Goal: Task Accomplishment & Management: Complete application form

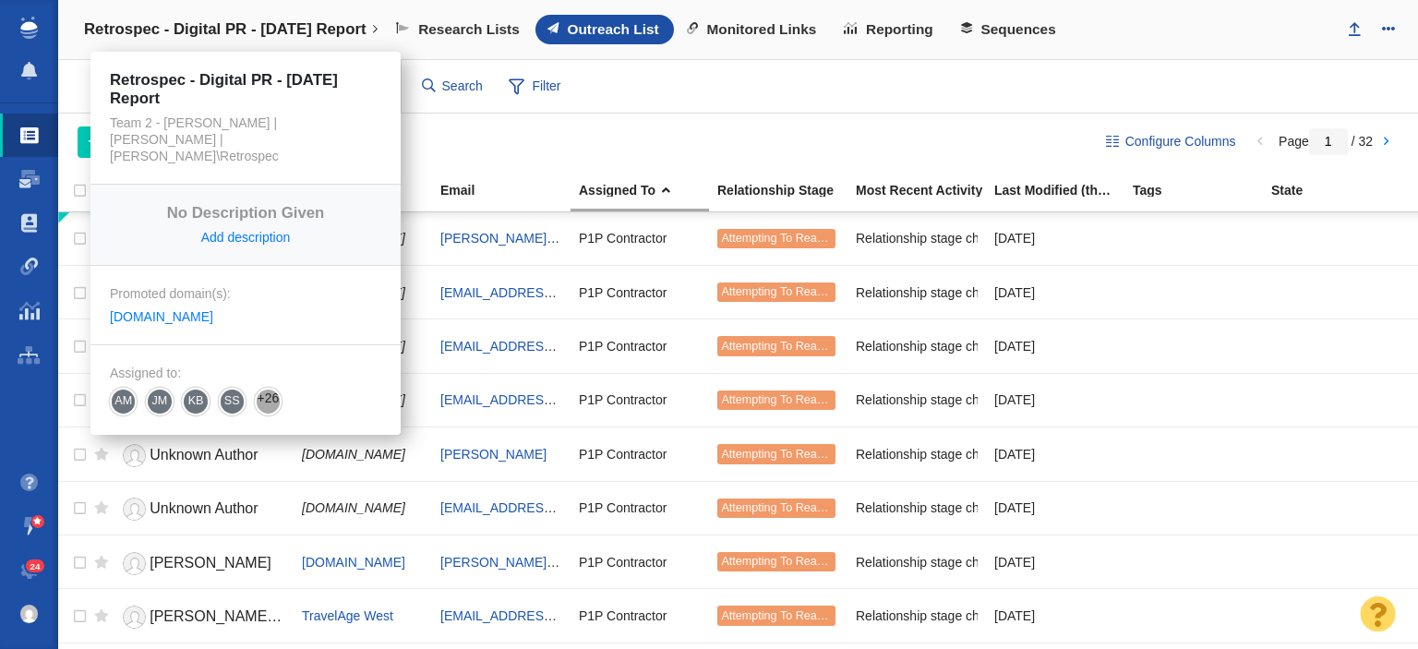
click at [310, 27] on h4 "Retrospec - Digital PR - [DATE] Report" at bounding box center [225, 29] width 282 height 18
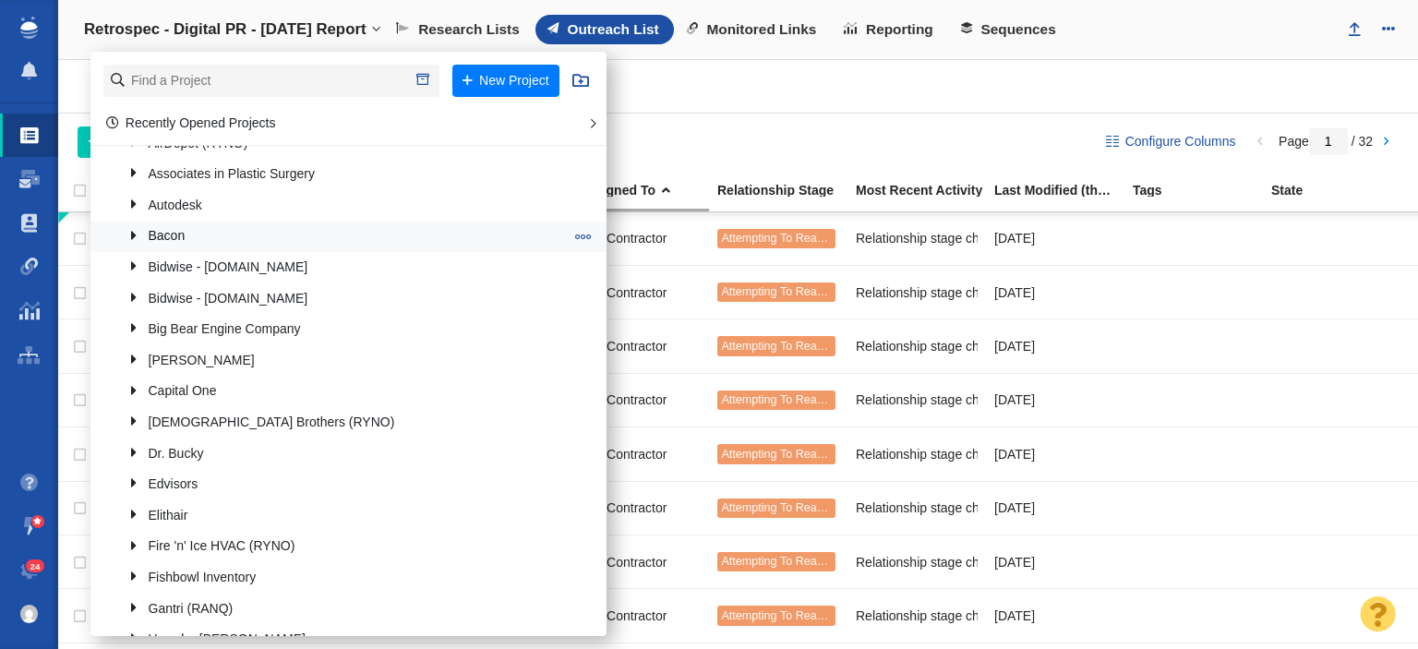
scroll to position [646, 0]
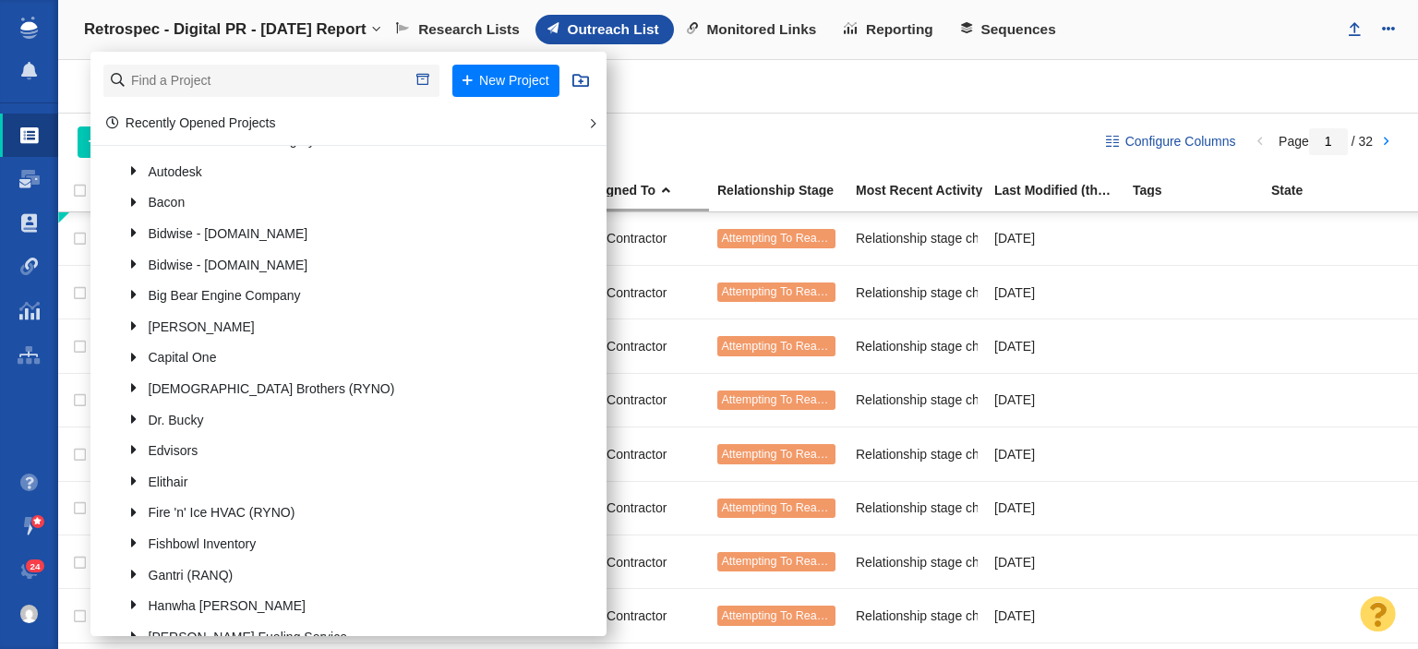
click at [239, 62] on li "New Project" at bounding box center [348, 81] width 516 height 58
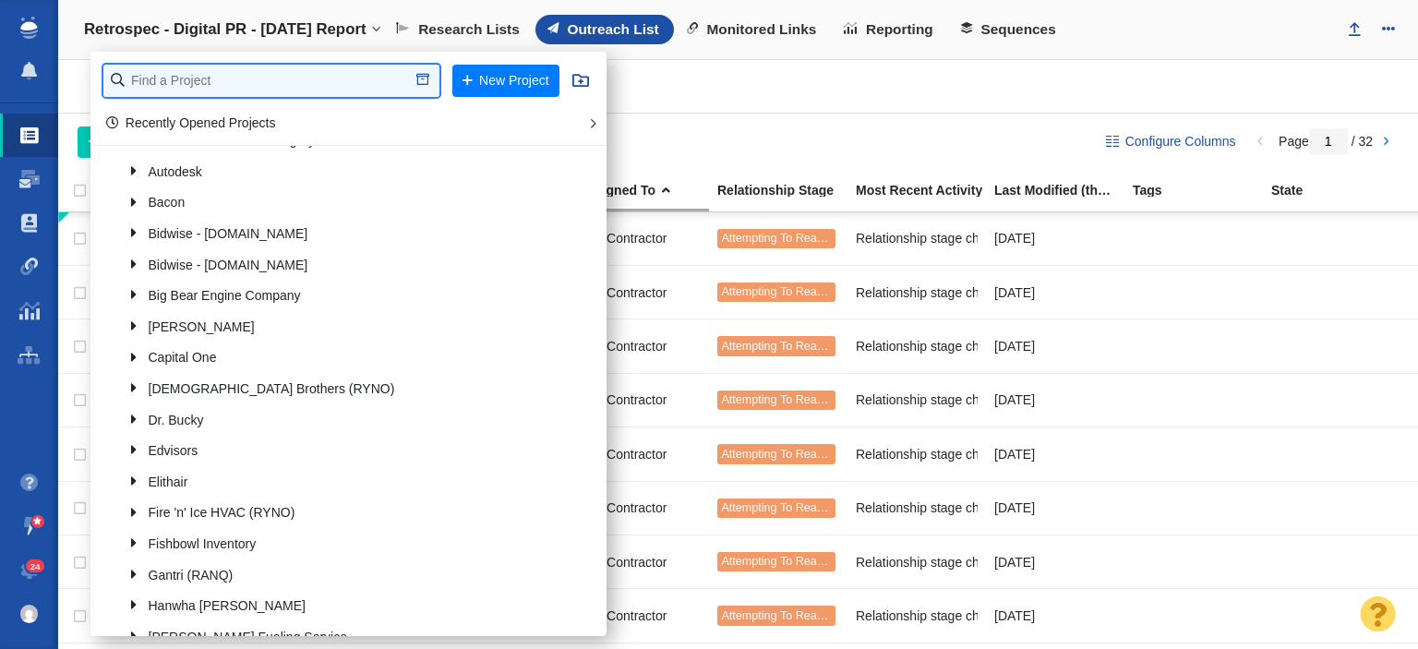
click at [231, 79] on input "text" at bounding box center [271, 81] width 336 height 32
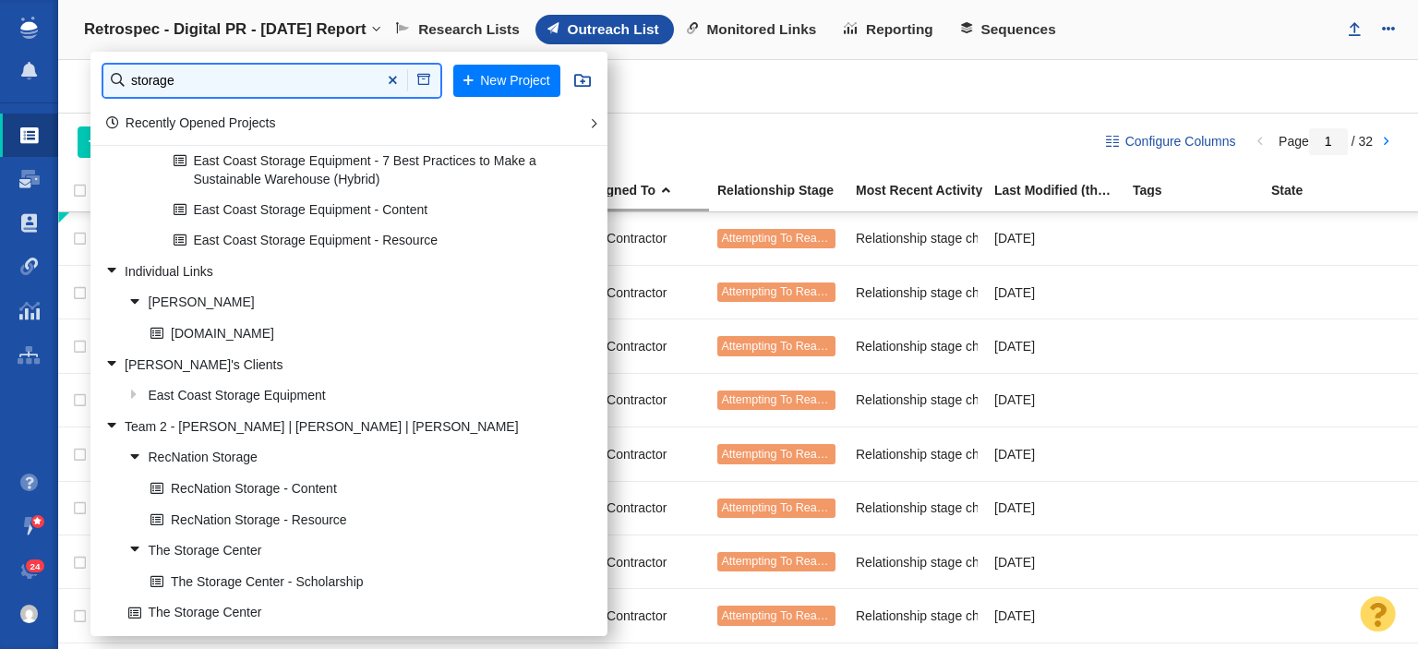
scroll to position [548, 0]
type input "s"
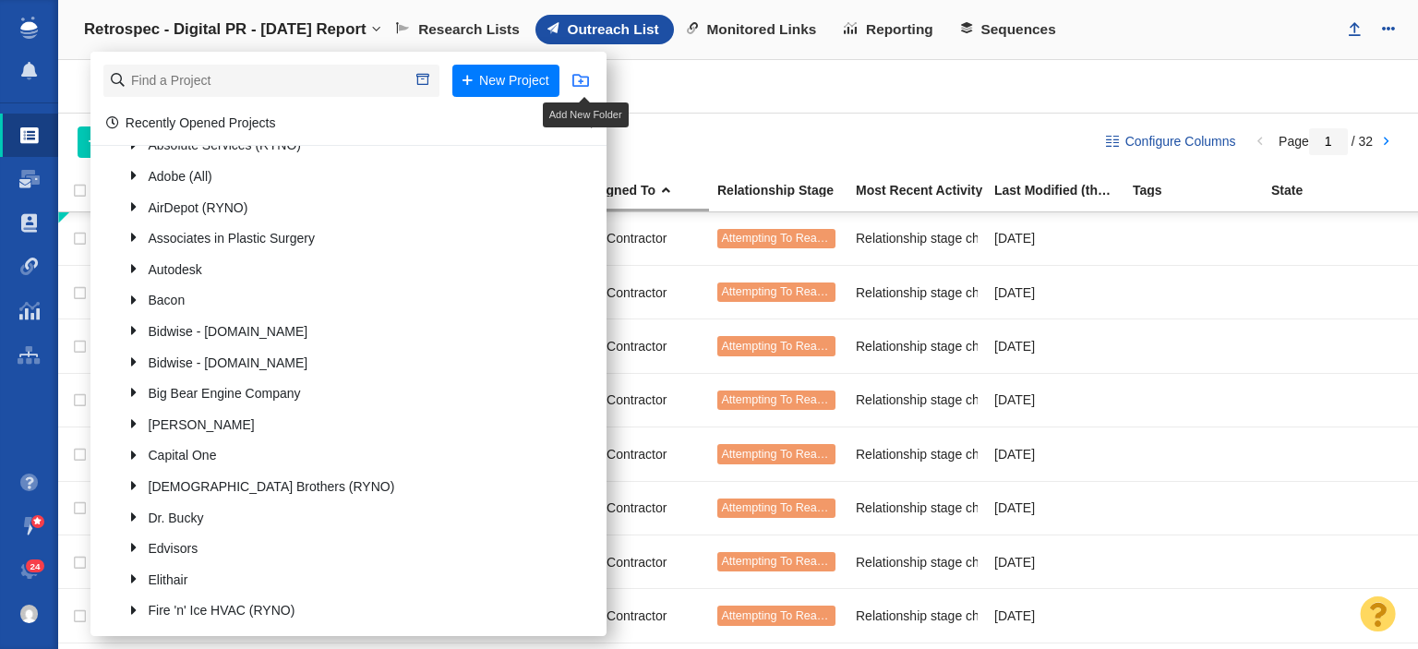
click at [572, 84] on span at bounding box center [580, 80] width 17 height 17
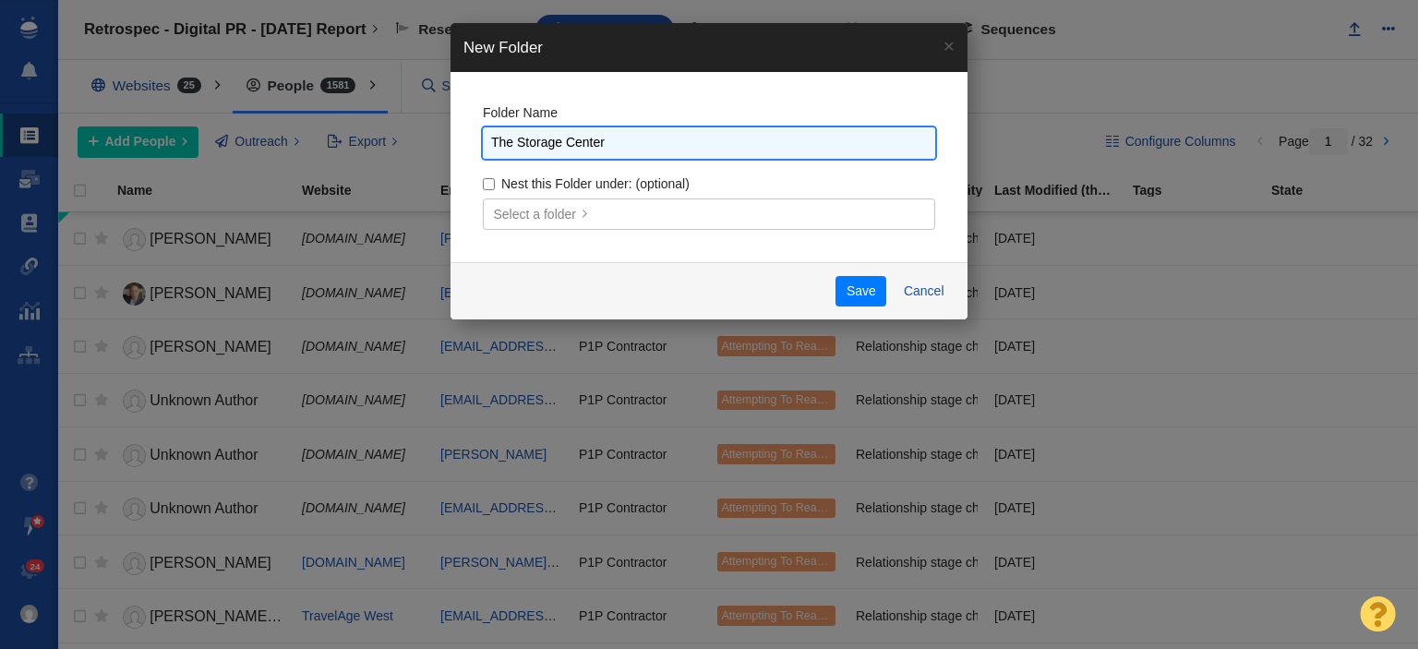
type input "The Storage Center"
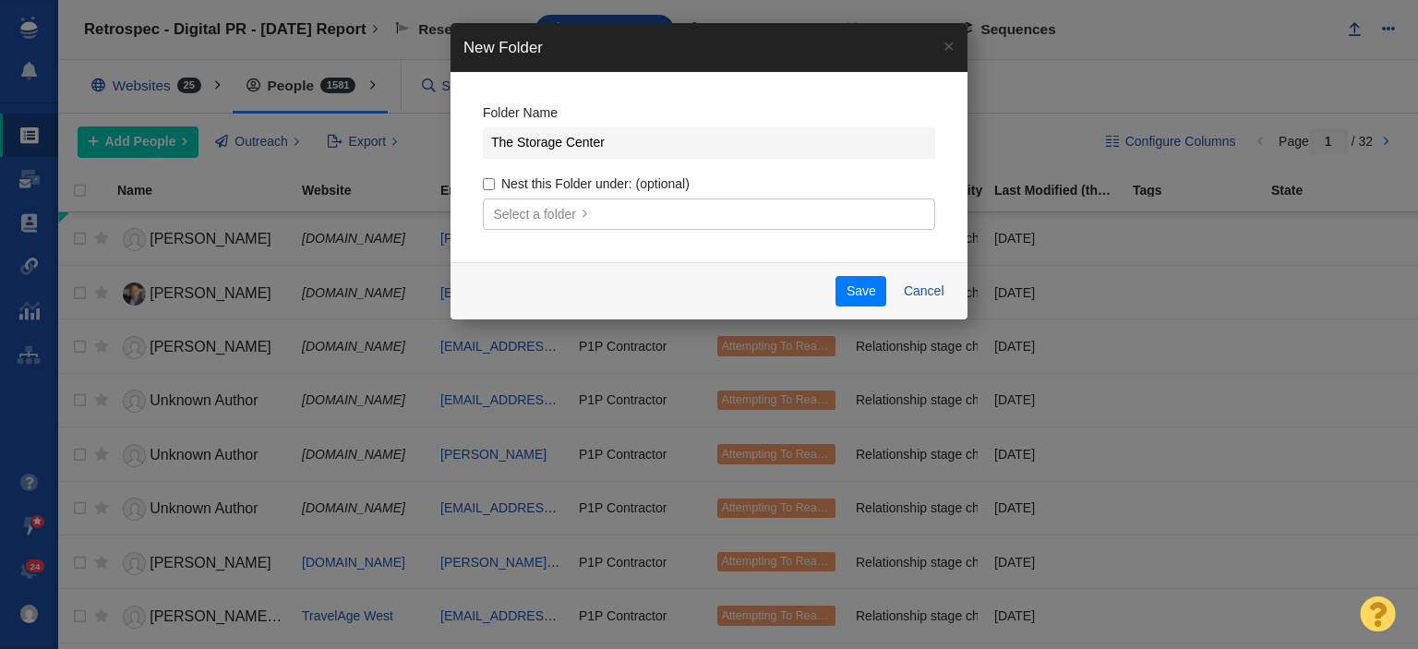
click at [486, 190] on label "Nest this Folder under: (optional)" at bounding box center [709, 183] width 452 height 17
click at [486, 190] on input "Nest this Folder under: (optional)" at bounding box center [489, 184] width 12 height 12
checkbox input "true"
click at [517, 216] on span "Select a folder" at bounding box center [535, 214] width 83 height 19
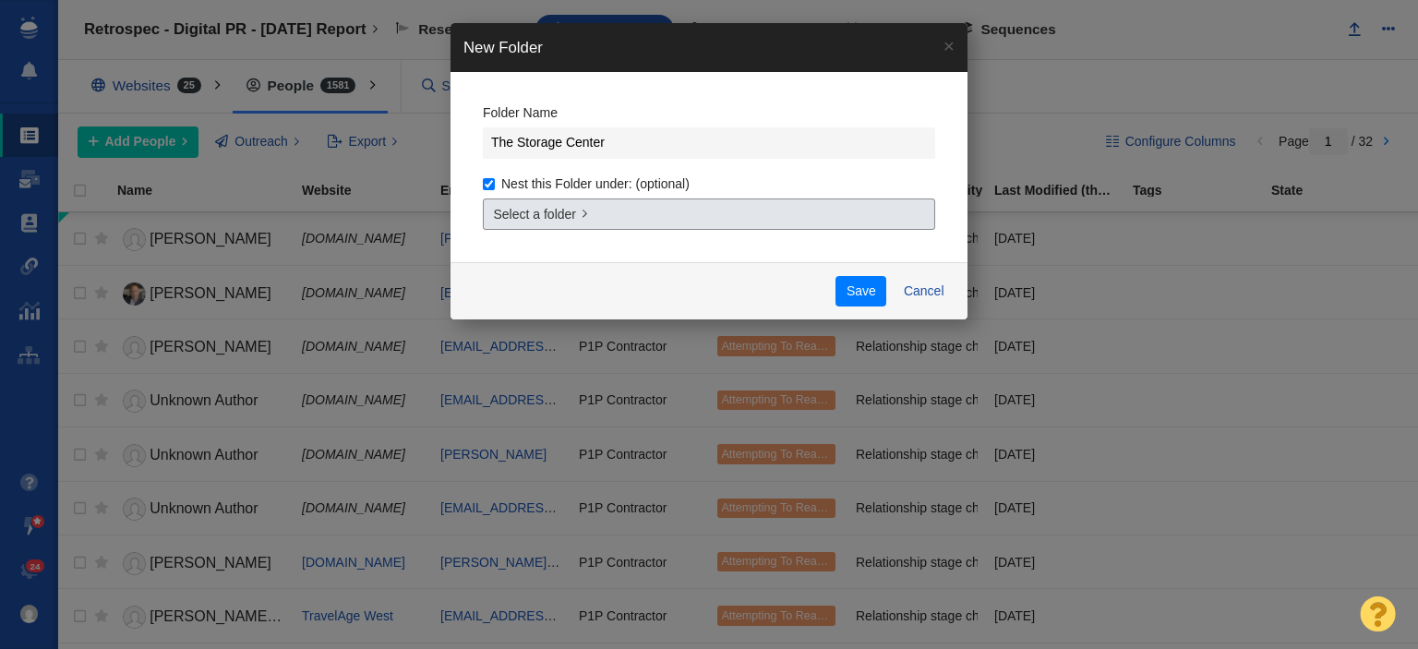
click at [517, 216] on span "Select a folder" at bounding box center [535, 214] width 83 height 19
click at [535, 223] on link "Select a folder" at bounding box center [709, 213] width 452 height 31
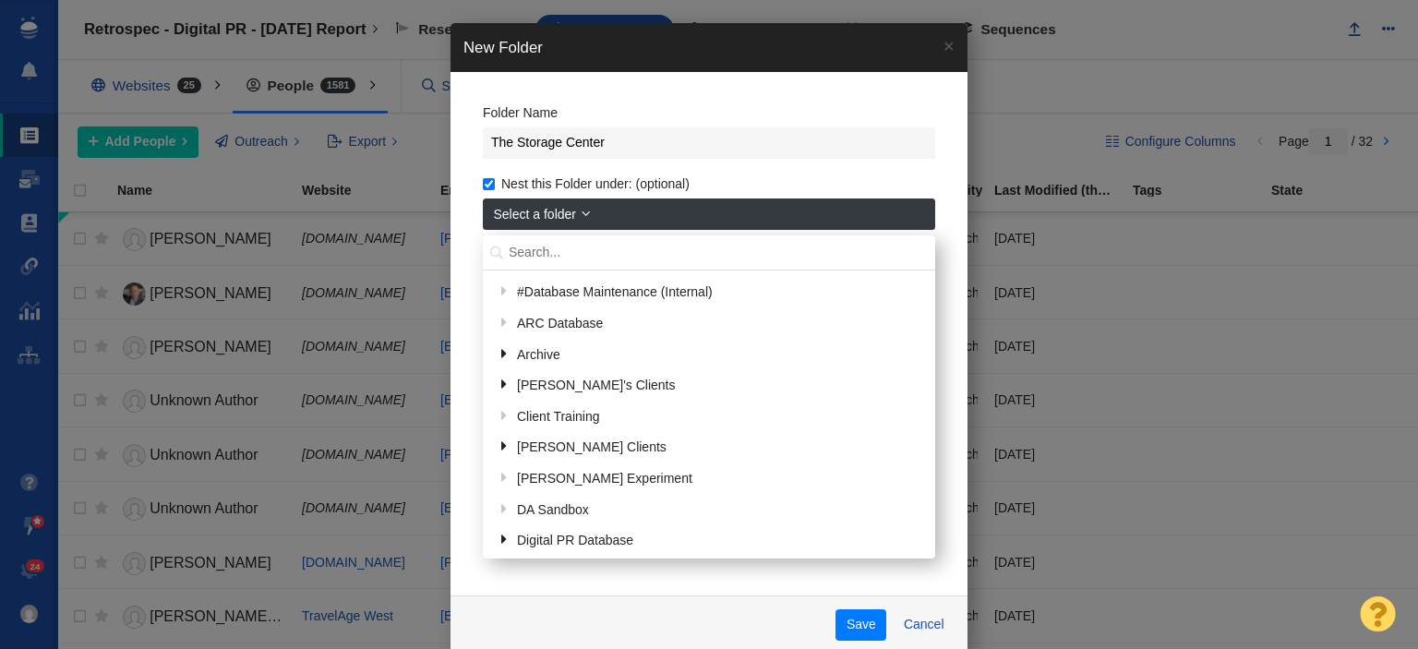
click at [533, 248] on input "text" at bounding box center [709, 253] width 452 height 36
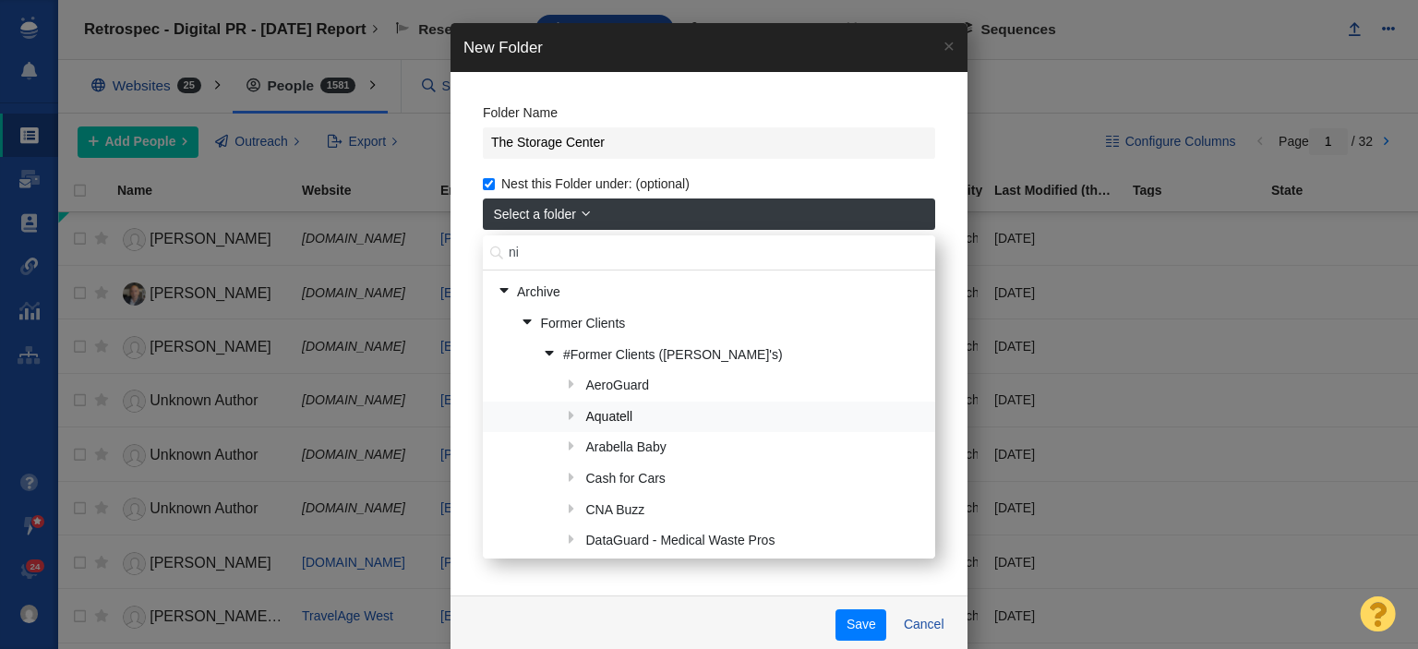
type input "n"
type input "[PERSON_NAME]"
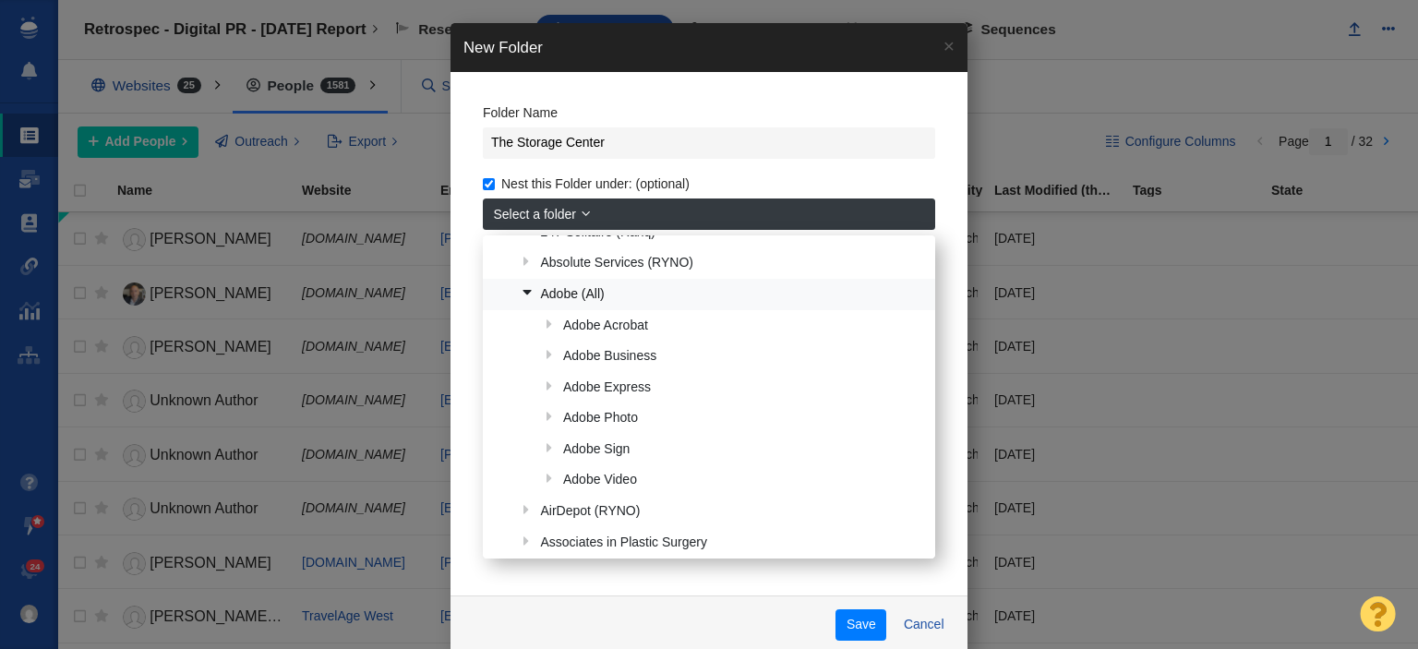
scroll to position [92, 0]
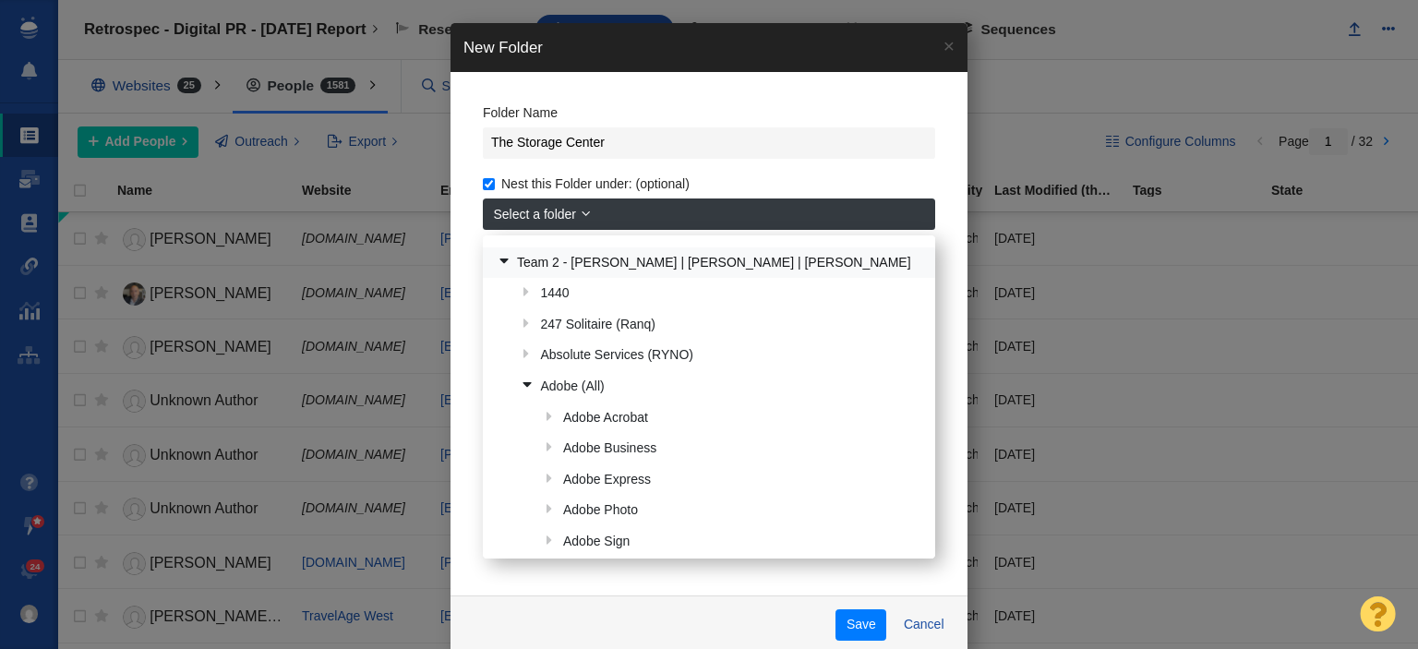
click at [620, 261] on link "Team 2 - [PERSON_NAME] | [PERSON_NAME] | [PERSON_NAME]" at bounding box center [708, 262] width 433 height 29
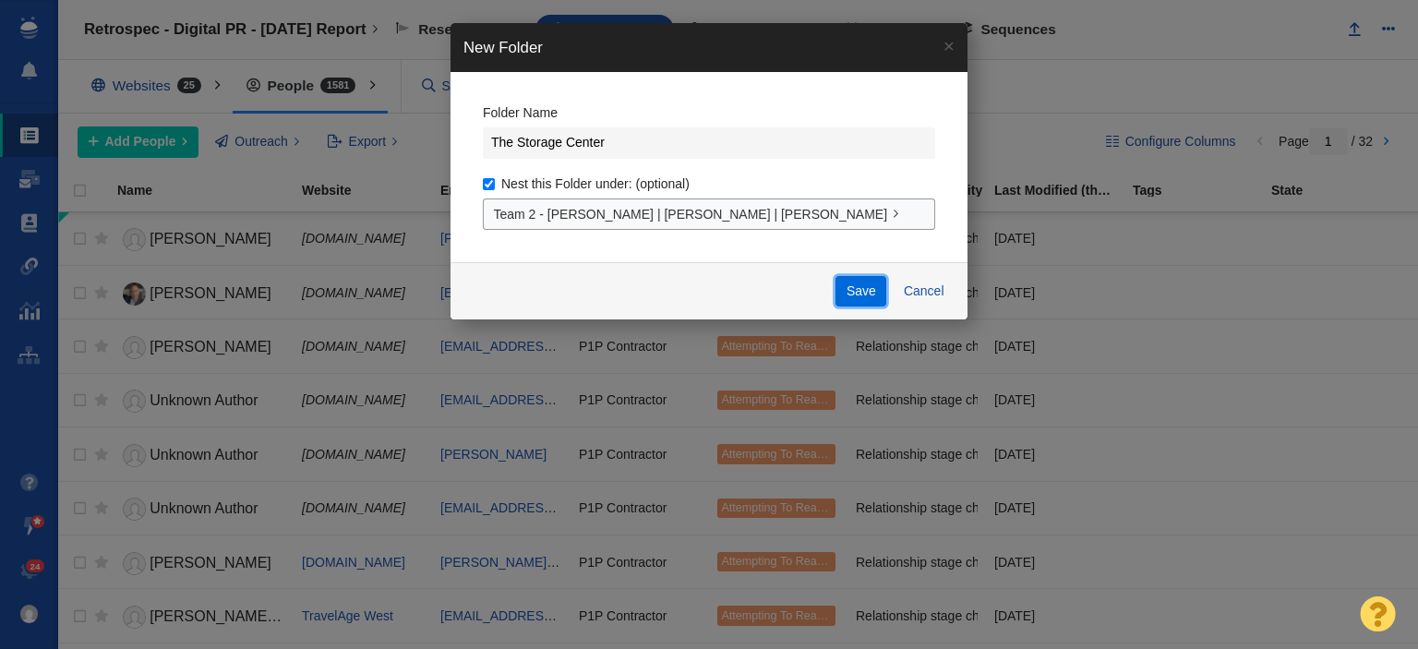
click at [857, 293] on button "Save" at bounding box center [860, 291] width 51 height 31
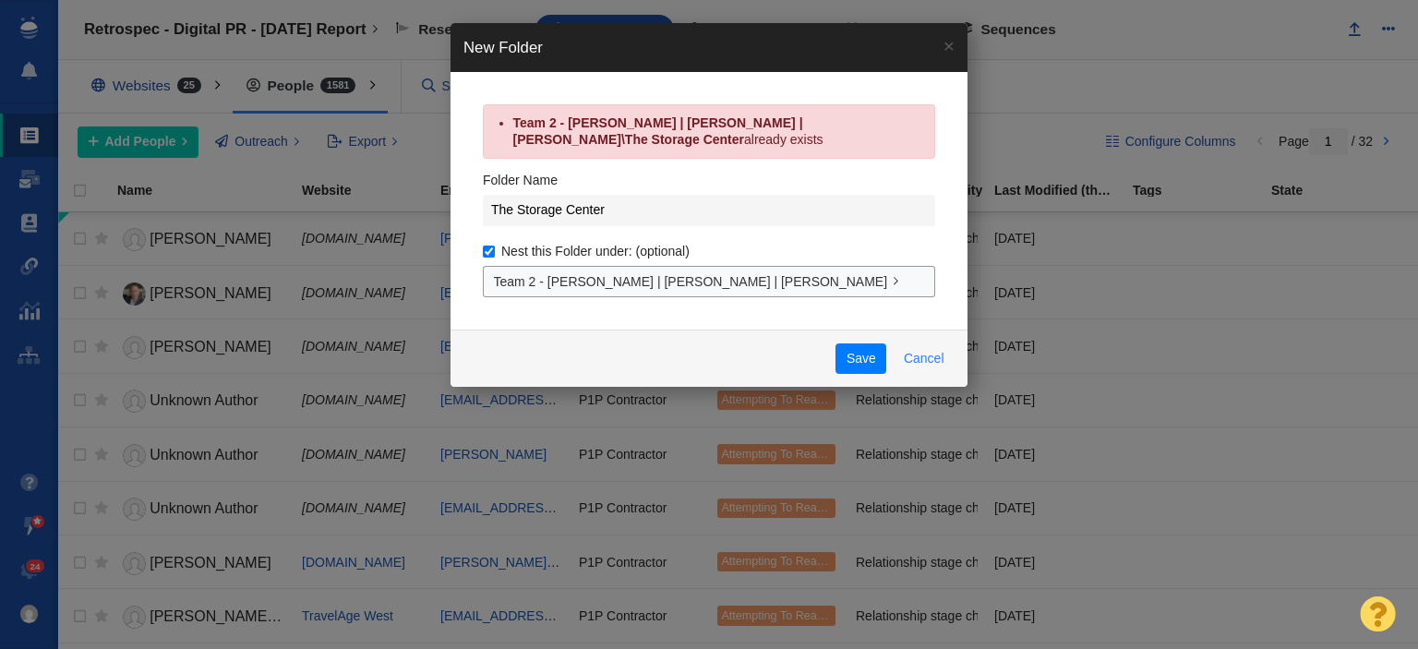
click at [918, 364] on button "Cancel" at bounding box center [924, 358] width 62 height 31
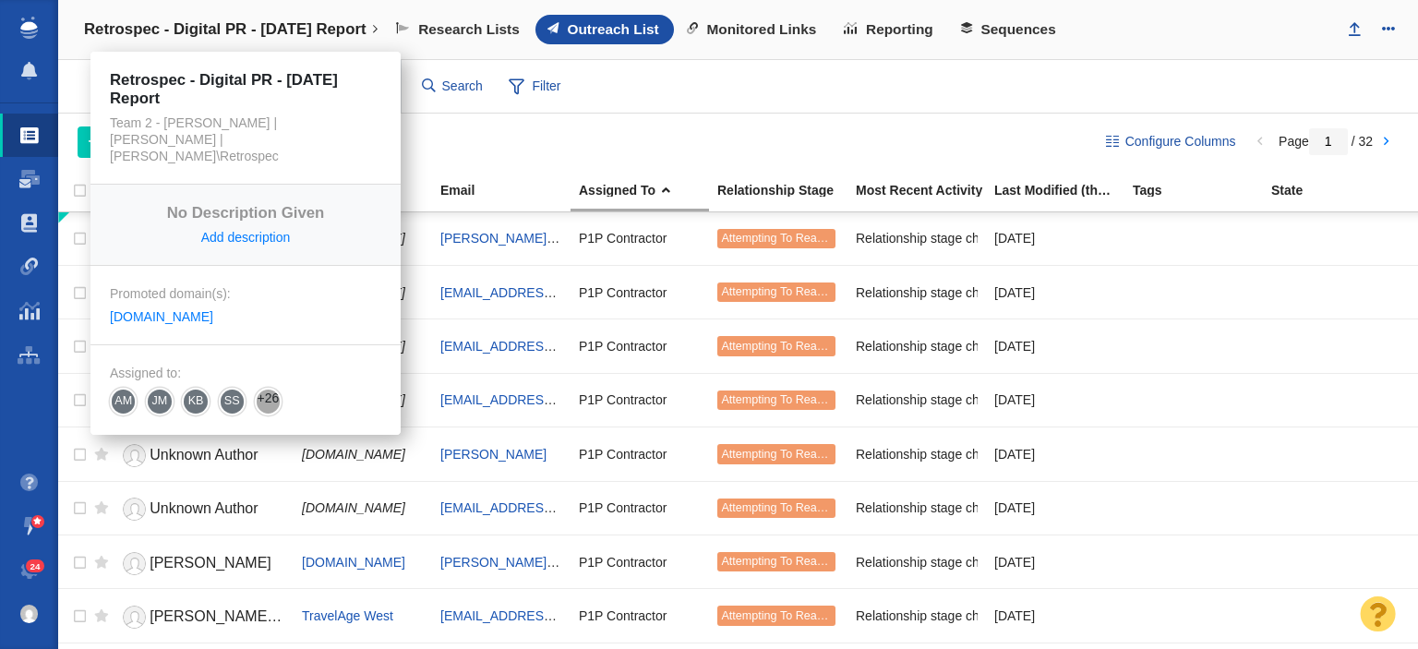
click at [345, 50] on link "Retrospec - Digital PR - [DATE] Report" at bounding box center [230, 29] width 319 height 44
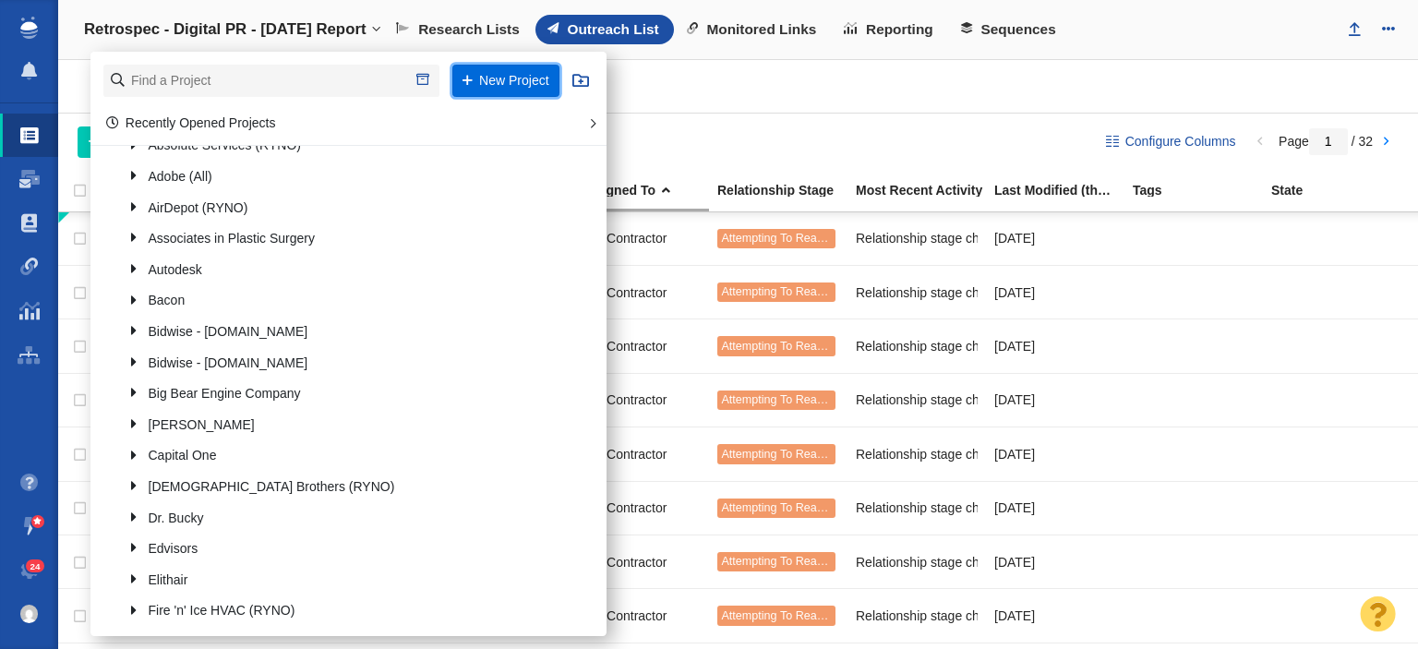
click at [515, 76] on button "New Project" at bounding box center [505, 81] width 107 height 32
select select "DOMAIN"
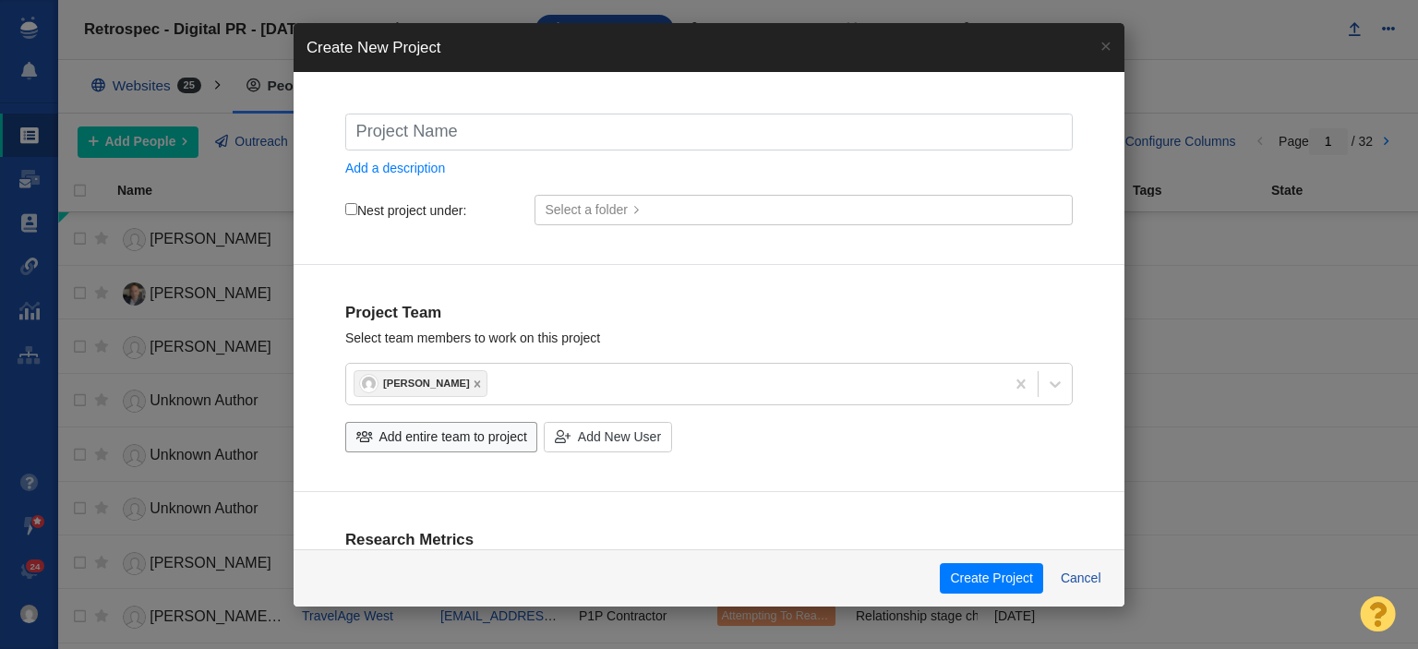
type input "T"
checkbox input "true"
type input "Th"
checkbox input "true"
type input "The"
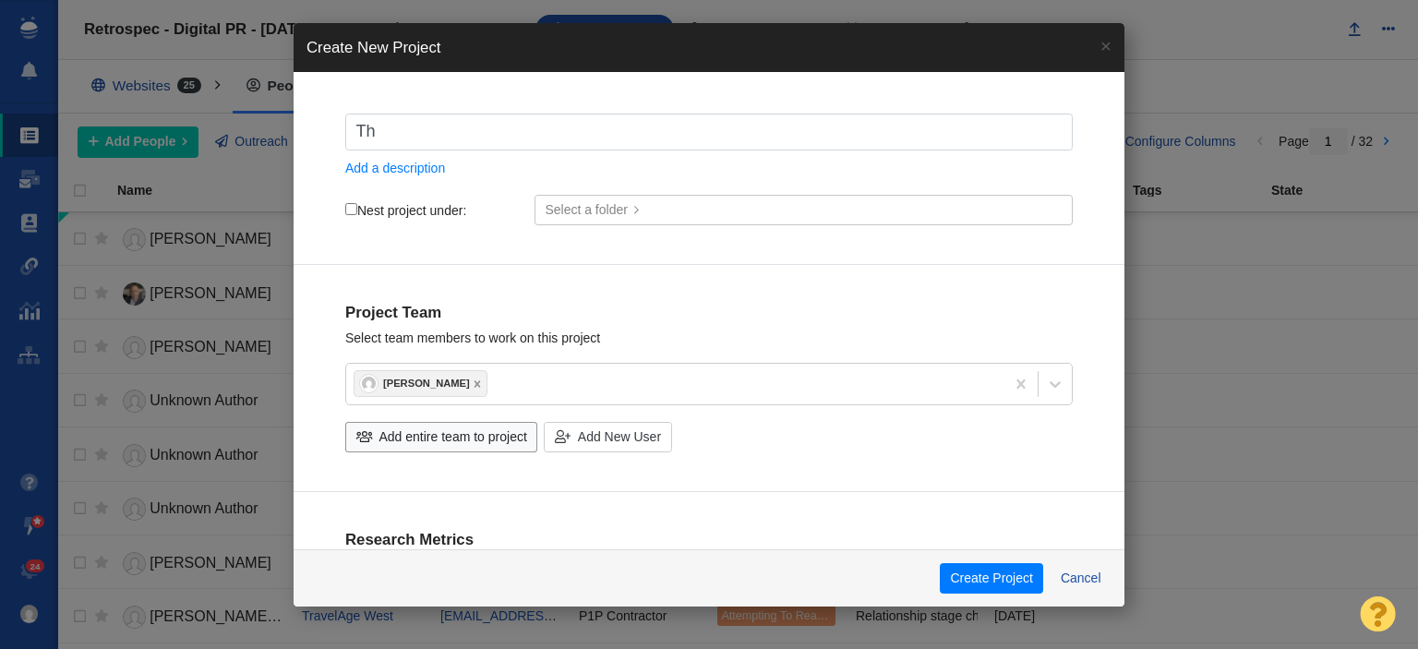
checkbox input "true"
type input "The"
checkbox input "true"
type input "The S"
checkbox input "true"
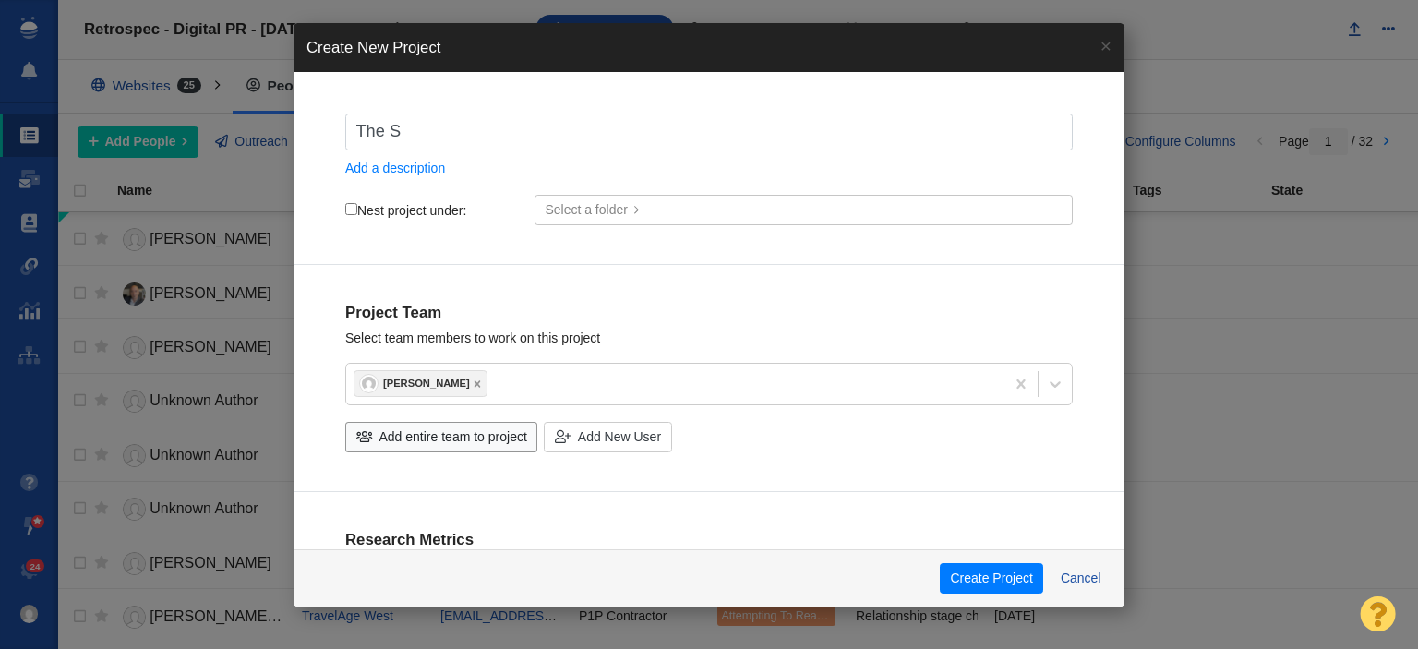
type input "The St"
checkbox input "true"
type input "The Sto"
checkbox input "true"
type input "The Stor"
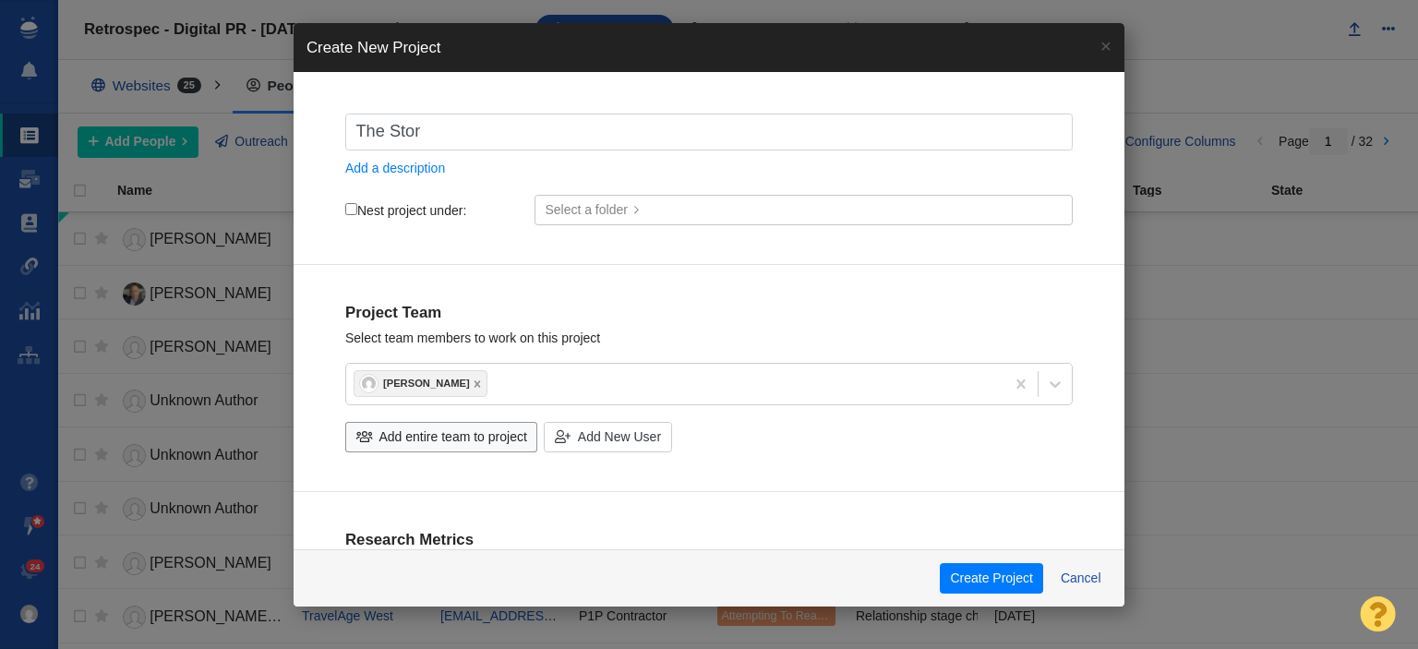
checkbox input "true"
type input "The Stora"
checkbox input "true"
type input "The Storag"
checkbox input "true"
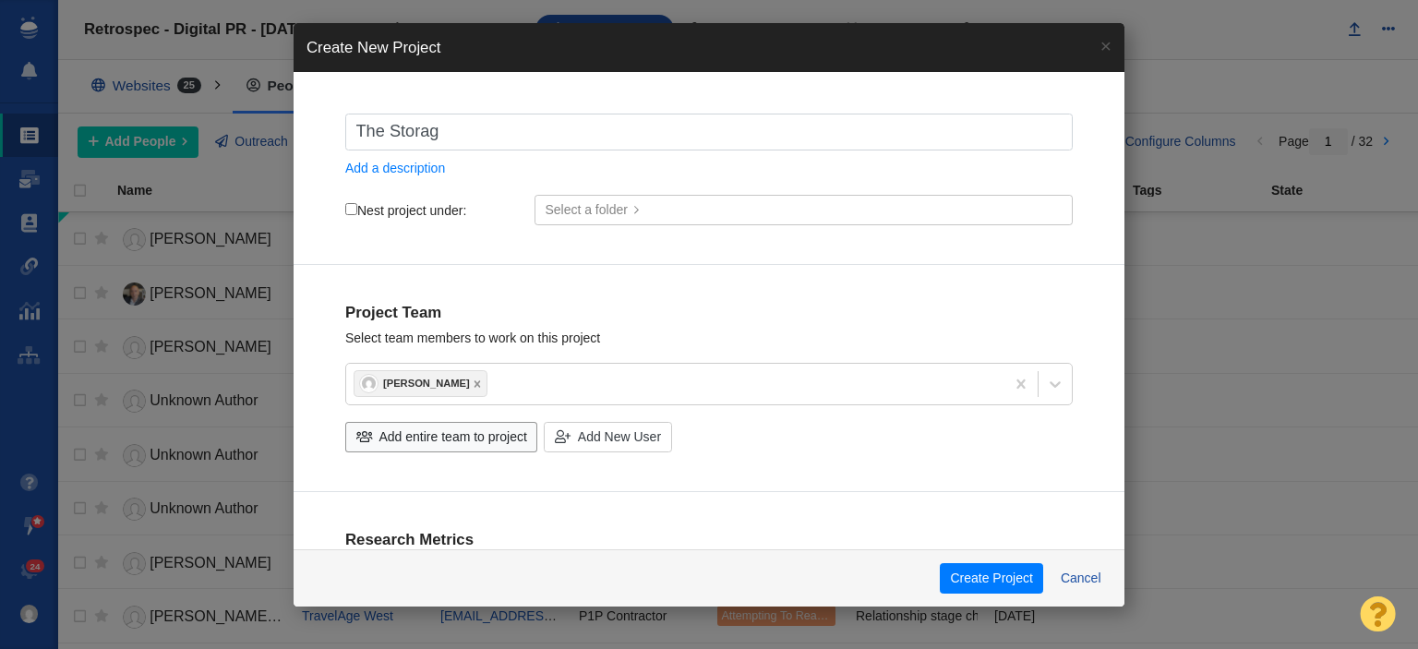
type input "The Storage"
checkbox input "true"
type input "The Storage"
checkbox input "true"
type input "The Storage C"
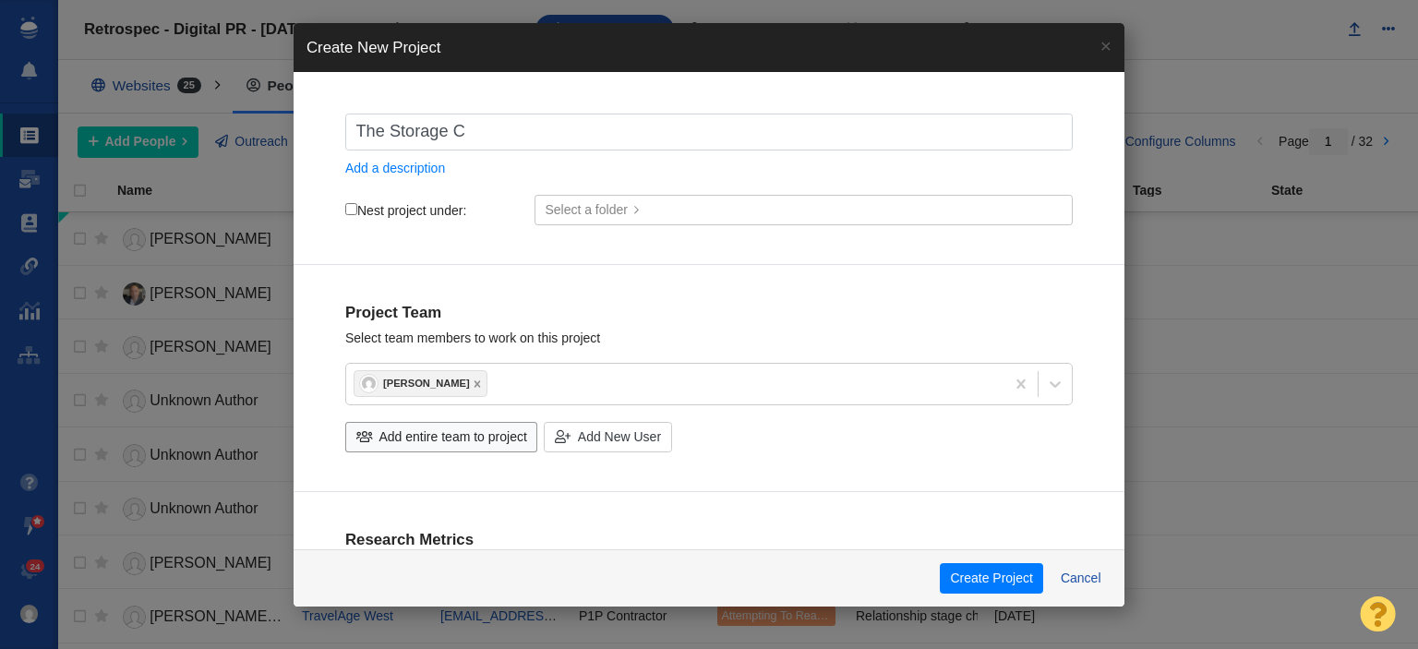
checkbox input "true"
type input "The Storage Ce"
checkbox input "true"
type input "The Storage Cen"
checkbox input "true"
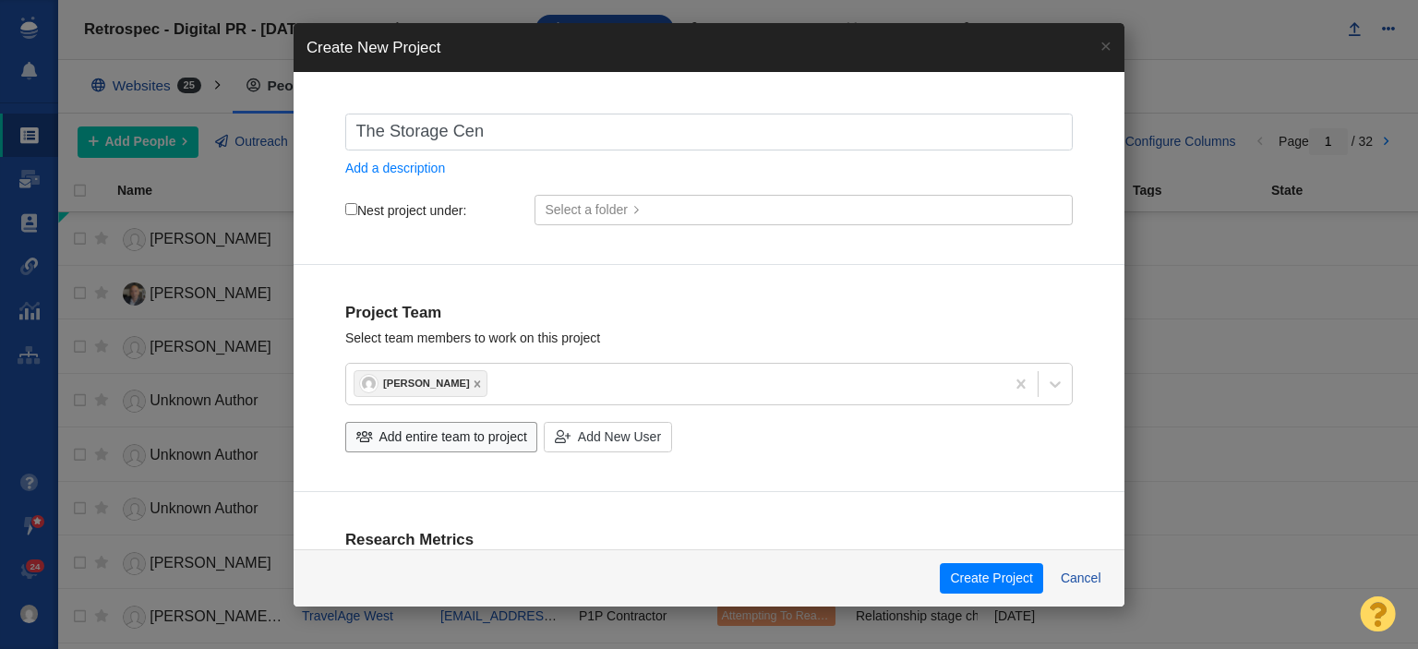
type input "The Storage Cent"
checkbox input "true"
type input "The Storage Cente"
checkbox input "true"
type input "The Storage Center"
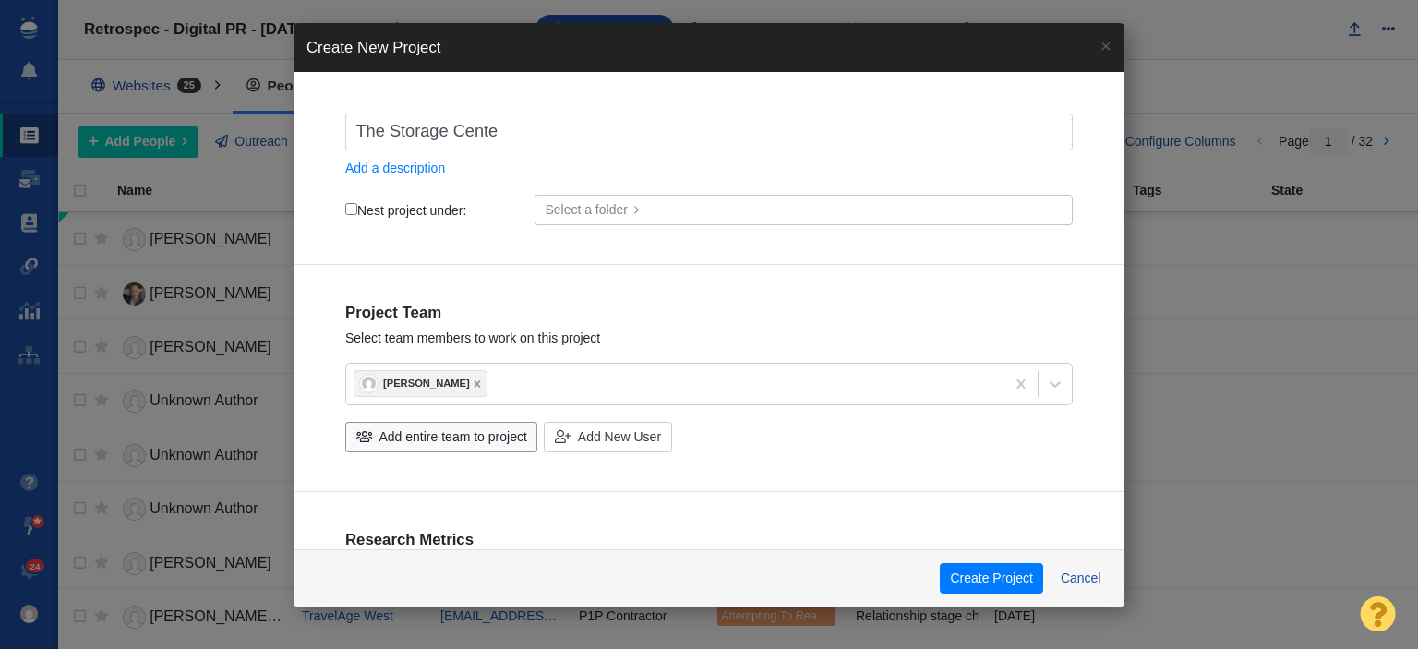
checkbox input "true"
type input "The Storage Center"
checkbox input "true"
type input "The Storage Center -"
checkbox input "true"
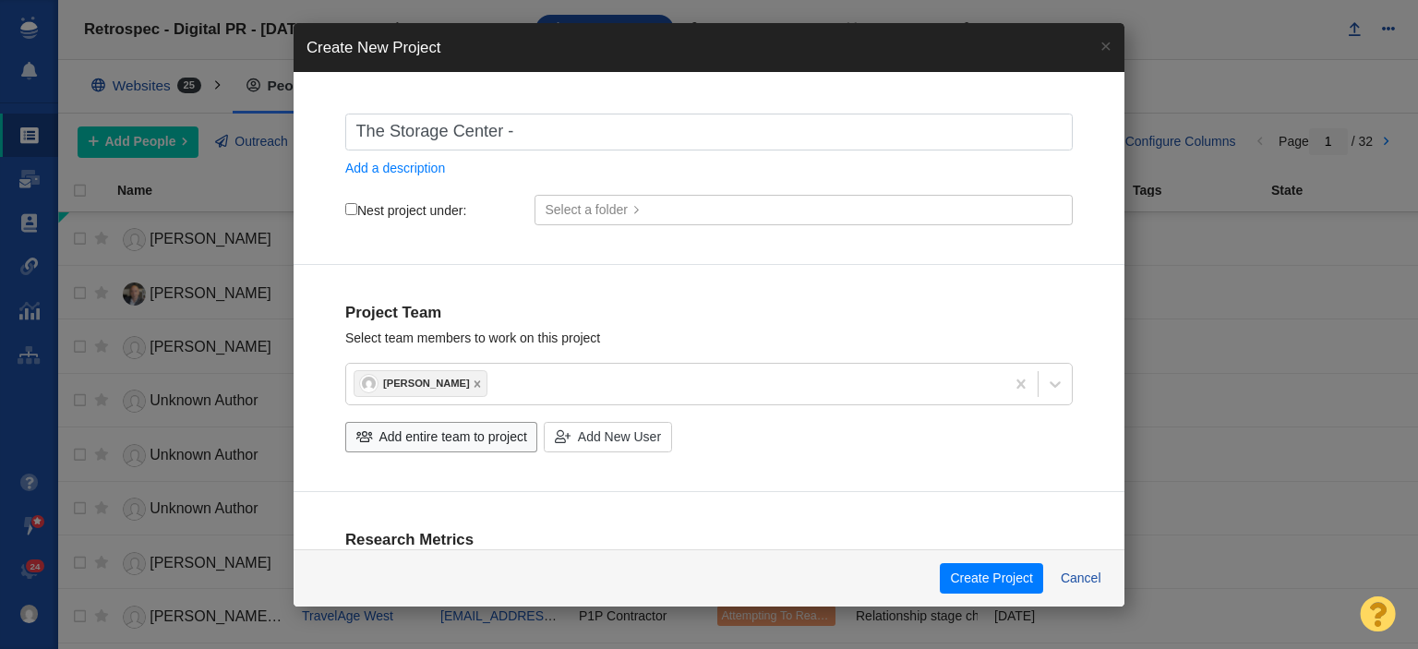
type input "The Storage Center -"
checkbox input "true"
type input "The Storage Center - D"
checkbox input "true"
type input "The Storage Center - Di"
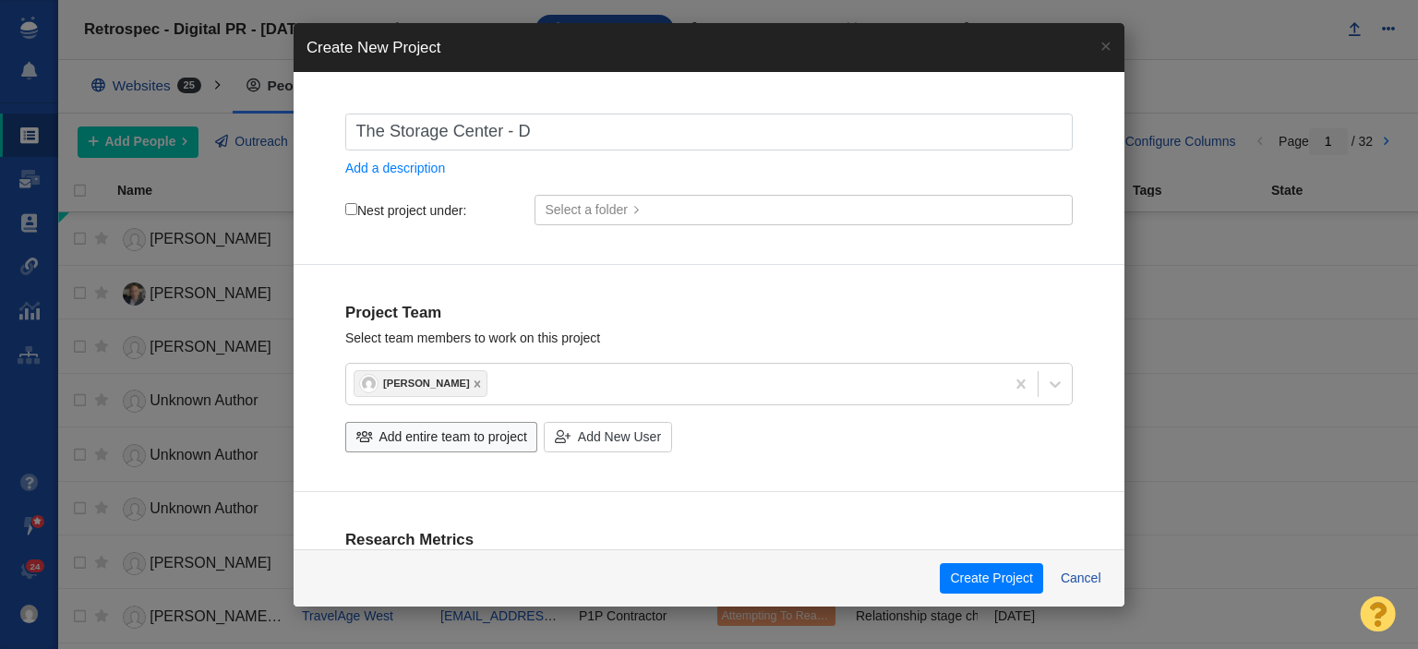
checkbox input "true"
type input "The Storage Center - Dig"
checkbox input "true"
type input "The Storage Center - Digi"
checkbox input "true"
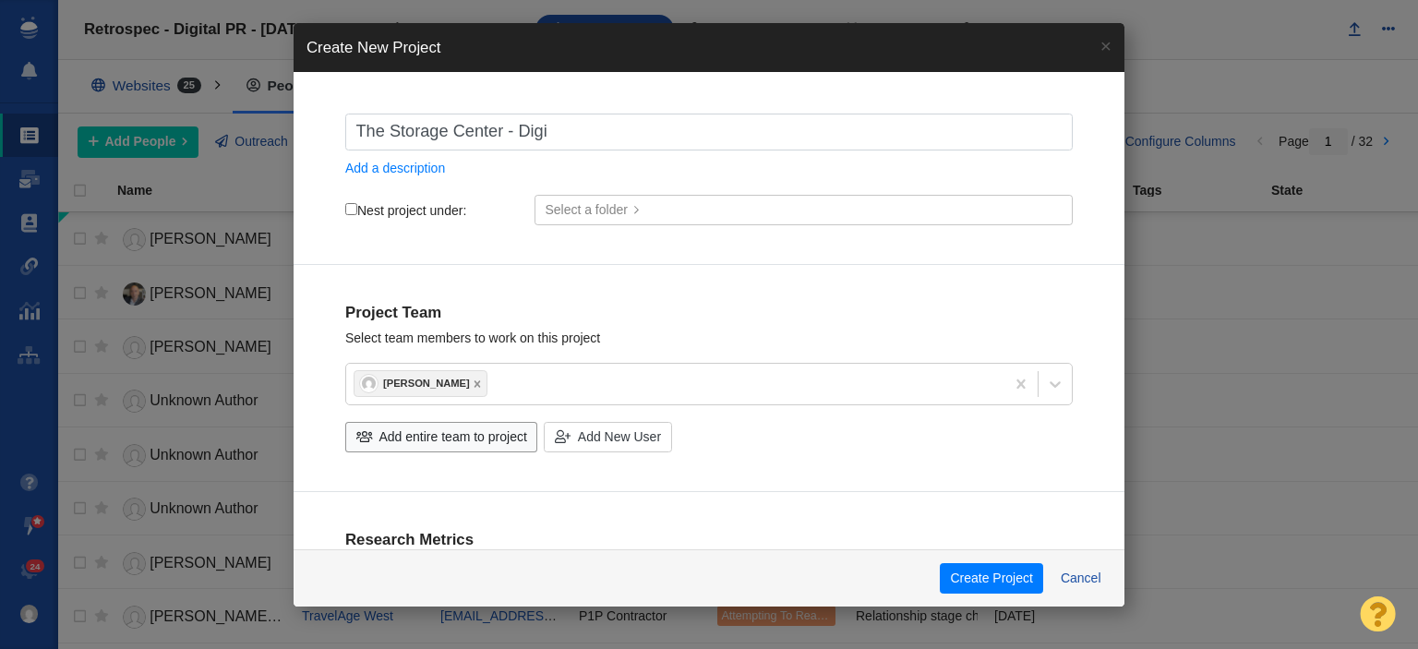
type input "The Storage Center - Digit"
checkbox input "true"
type input "The Storage Center - Digita"
checkbox input "true"
type input "The Storage Center - Digital"
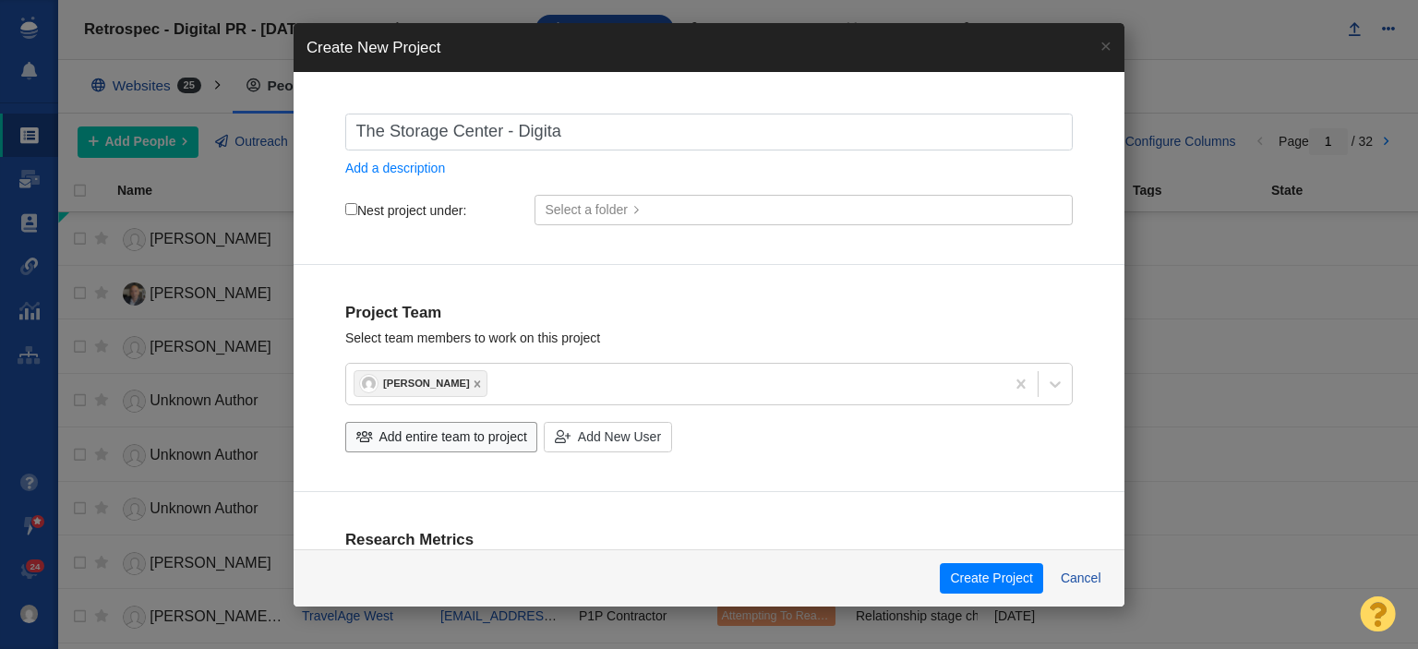
checkbox input "true"
type input "The Storage Center - Digital"
checkbox input "true"
type input "The Storage Center - Digital P"
checkbox input "true"
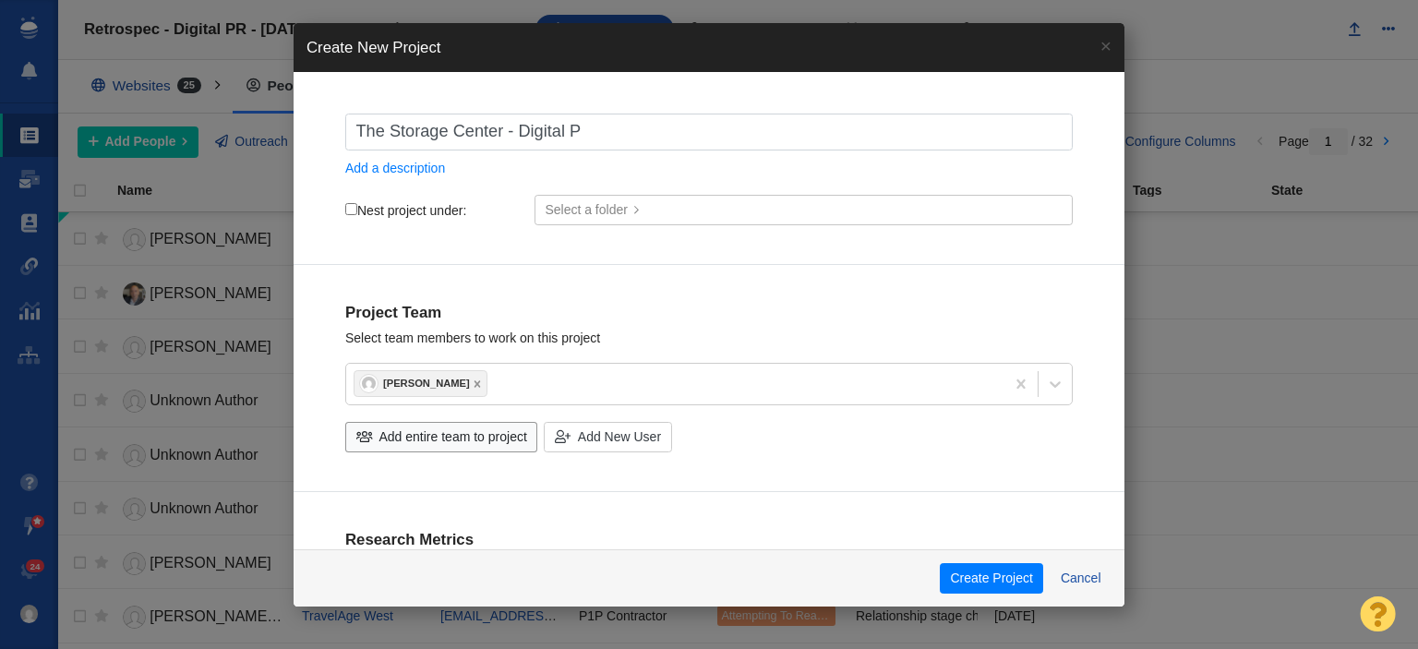
type input "The Storage Center - Digital PR"
checkbox input "true"
type input "The Storage Center - Digital PR"
checkbox input "true"
type input "The Storage Center - Digital PR -"
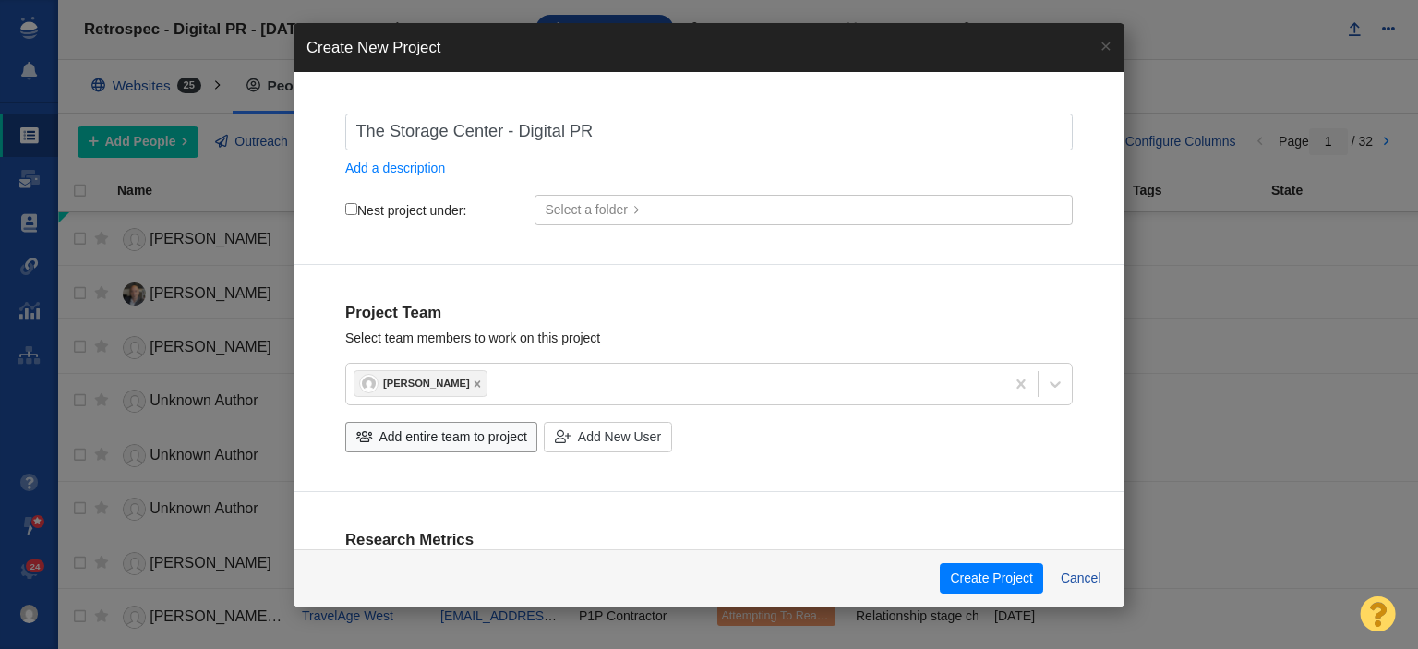
checkbox input "true"
type input "The Storage Center - Digital PR -"
checkbox input "true"
type input "The Storage Center - Digital PR -"
click at [354, 210] on input "Nest project under:" at bounding box center [351, 209] width 12 height 12
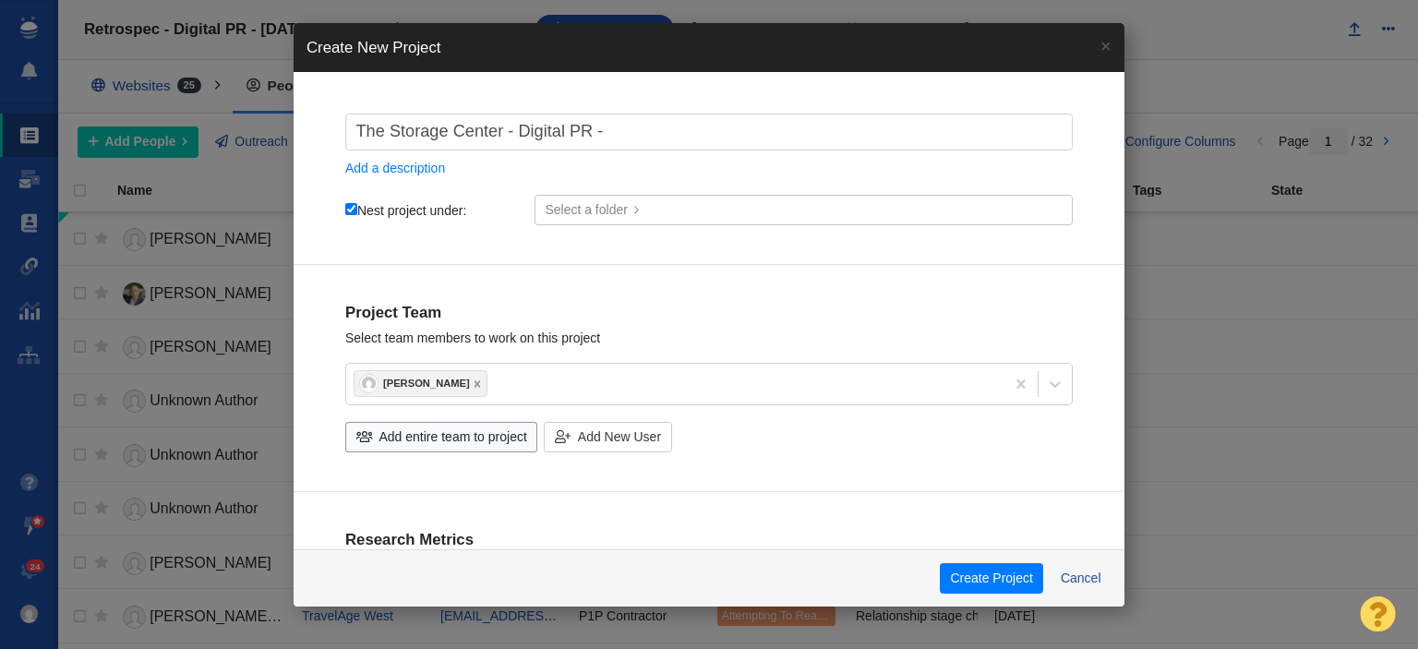
checkbox input "true"
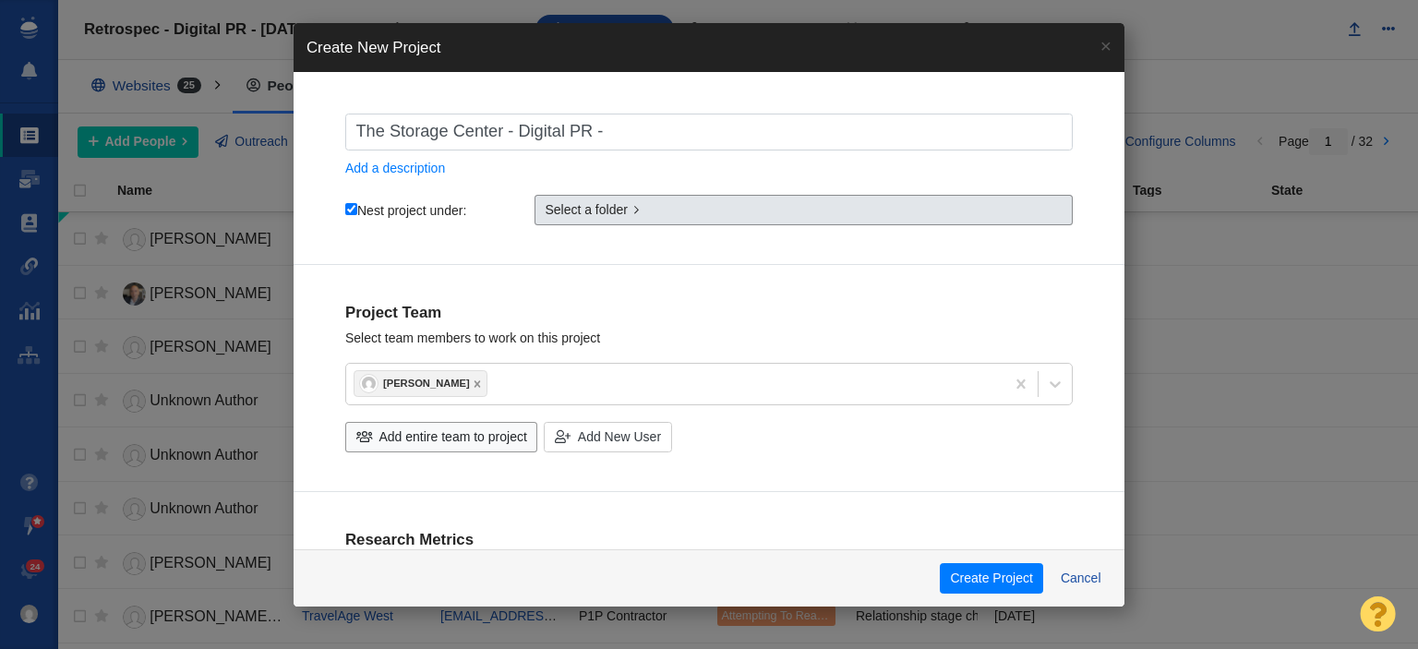
click at [606, 213] on span "Select a folder" at bounding box center [586, 209] width 83 height 19
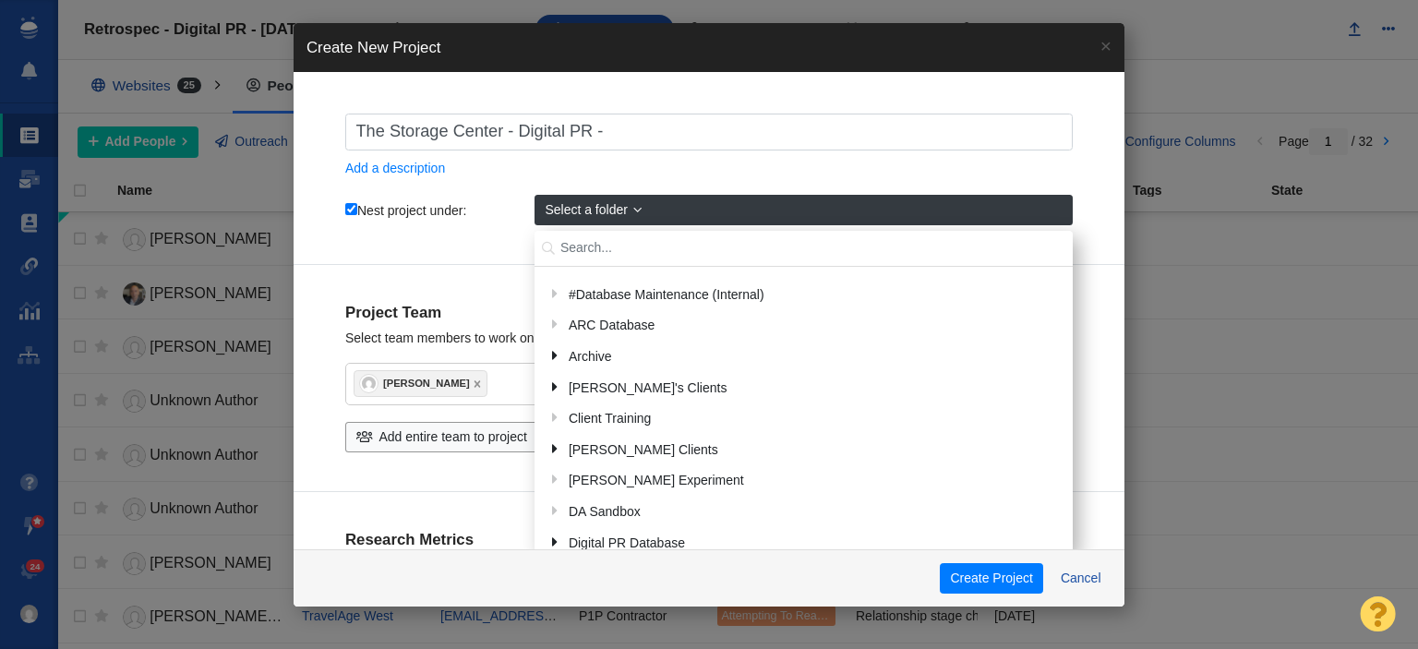
click at [639, 249] on input "text" at bounding box center [803, 249] width 538 height 36
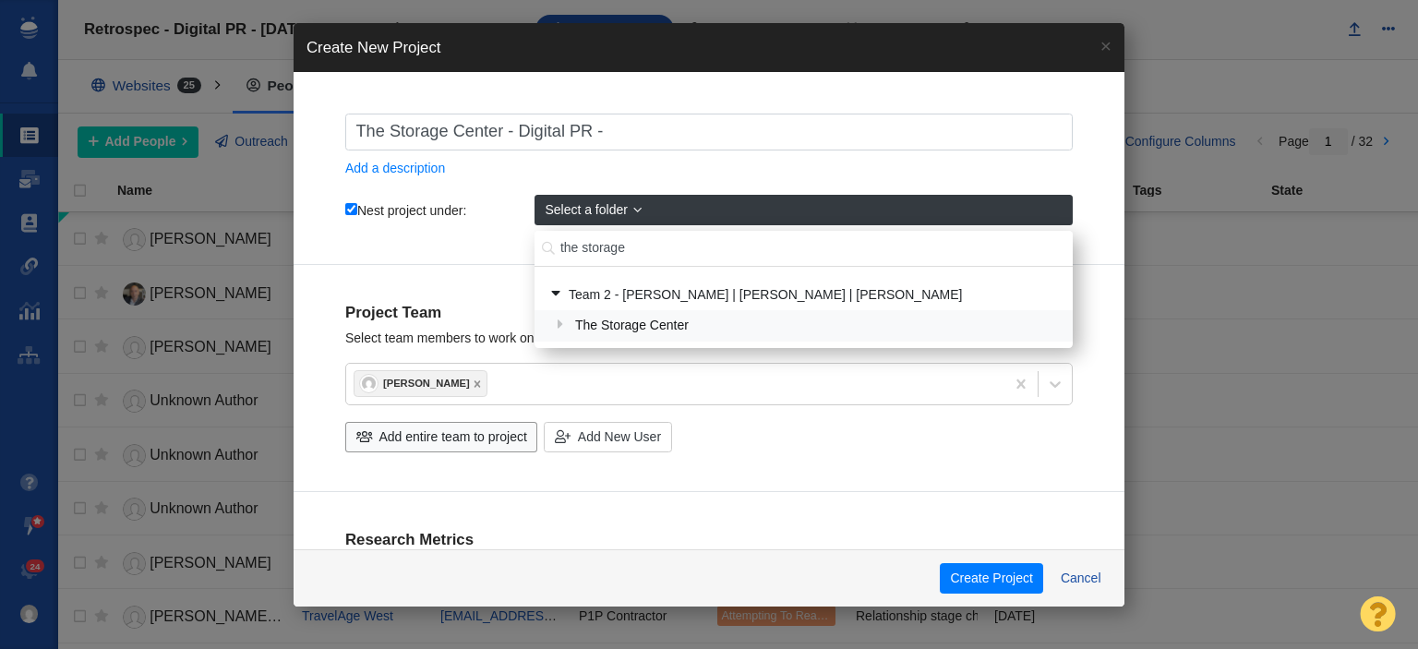
type input "the storage"
click at [654, 314] on div "The Storage Center" at bounding box center [816, 326] width 494 height 29
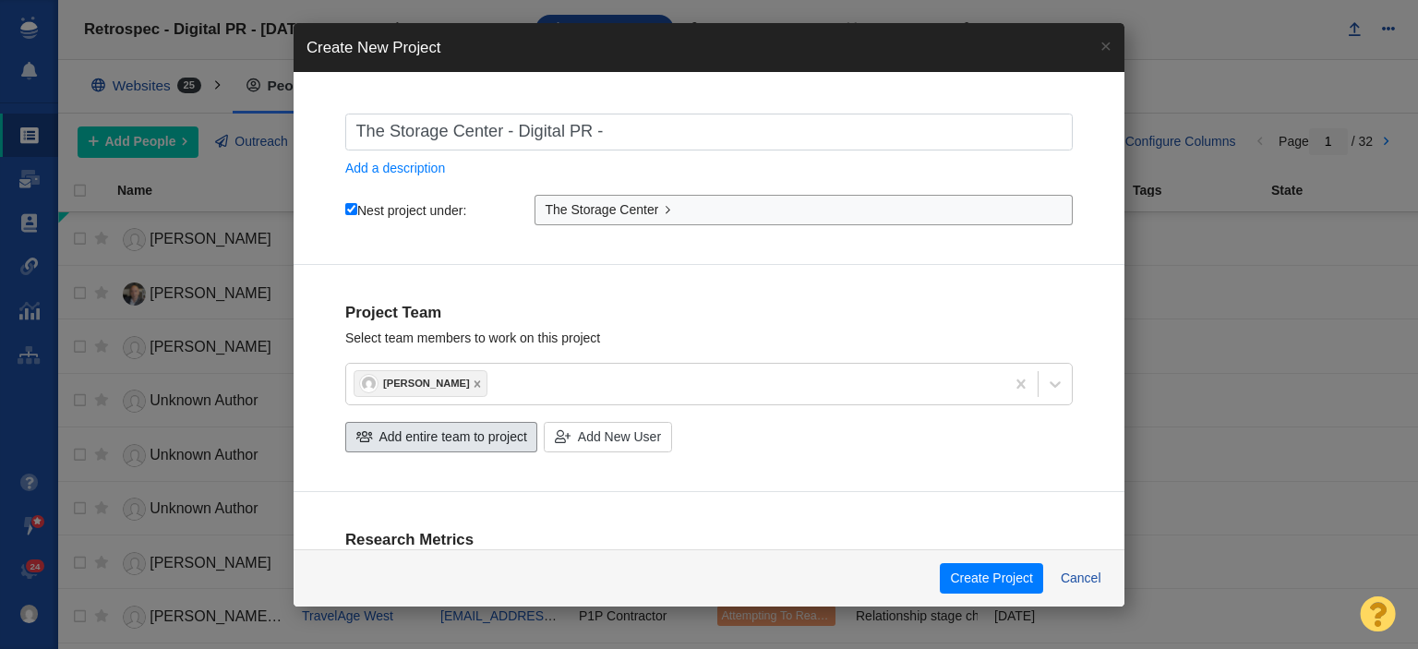
click at [469, 441] on span "Add entire team to project" at bounding box center [453, 436] width 148 height 19
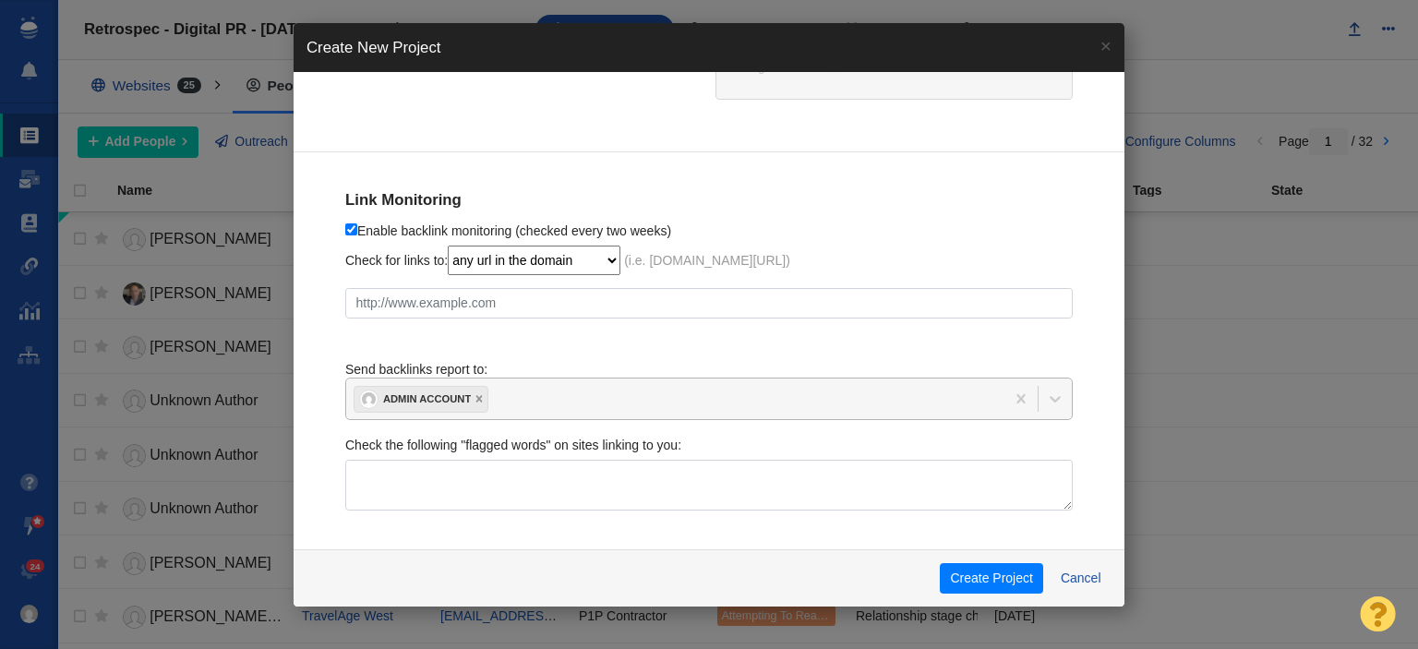
scroll to position [1078, 0]
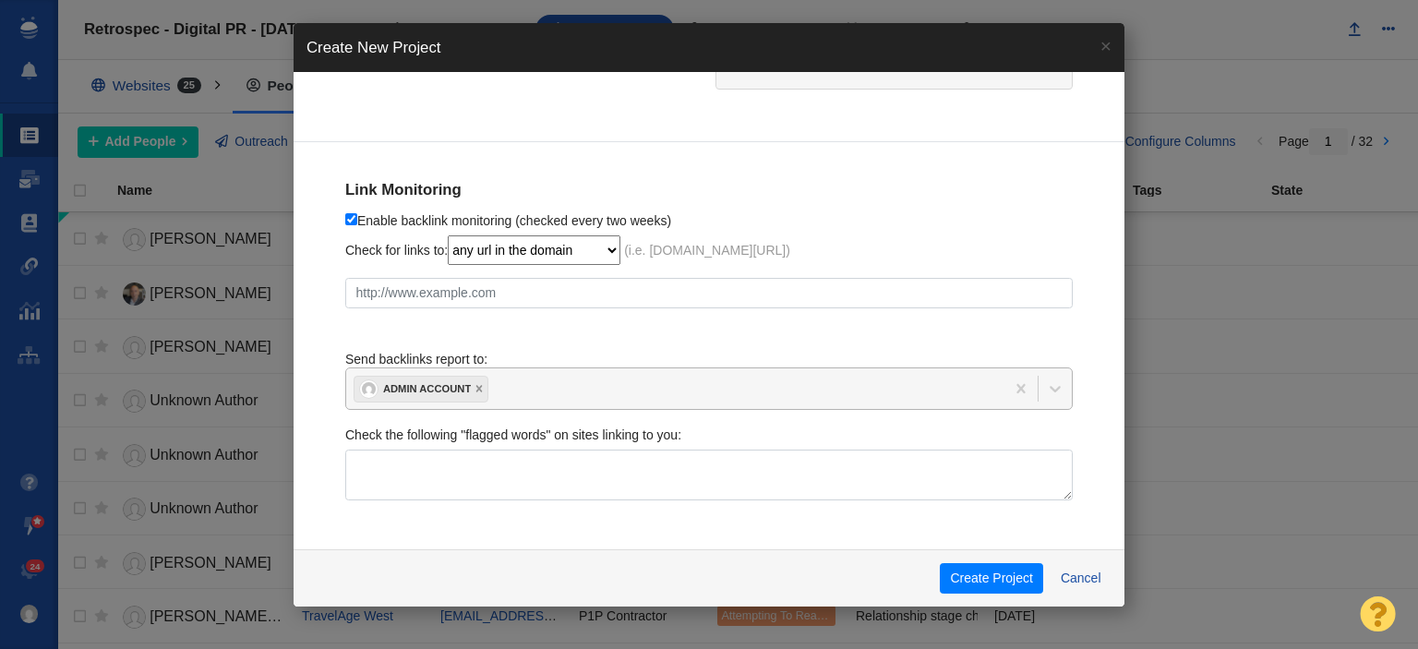
click at [628, 392] on div "Admin Account" at bounding box center [708, 388] width 727 height 42
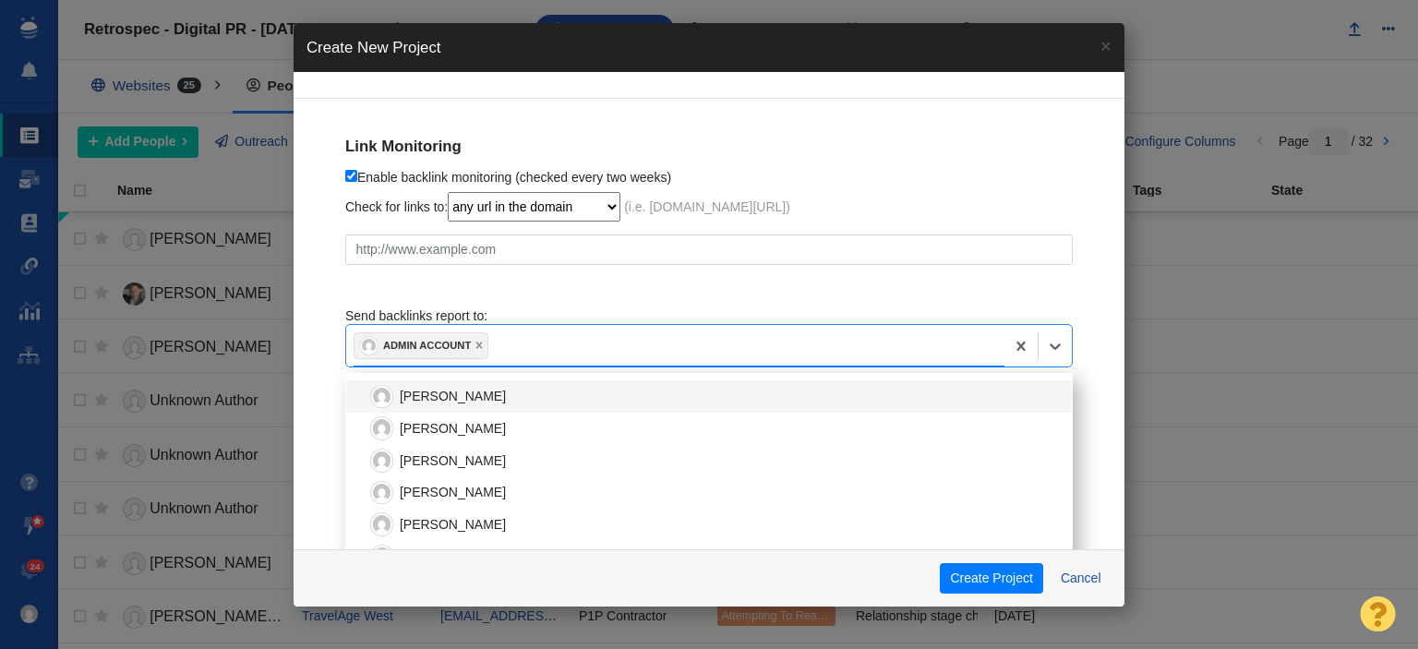
scroll to position [1024, 0]
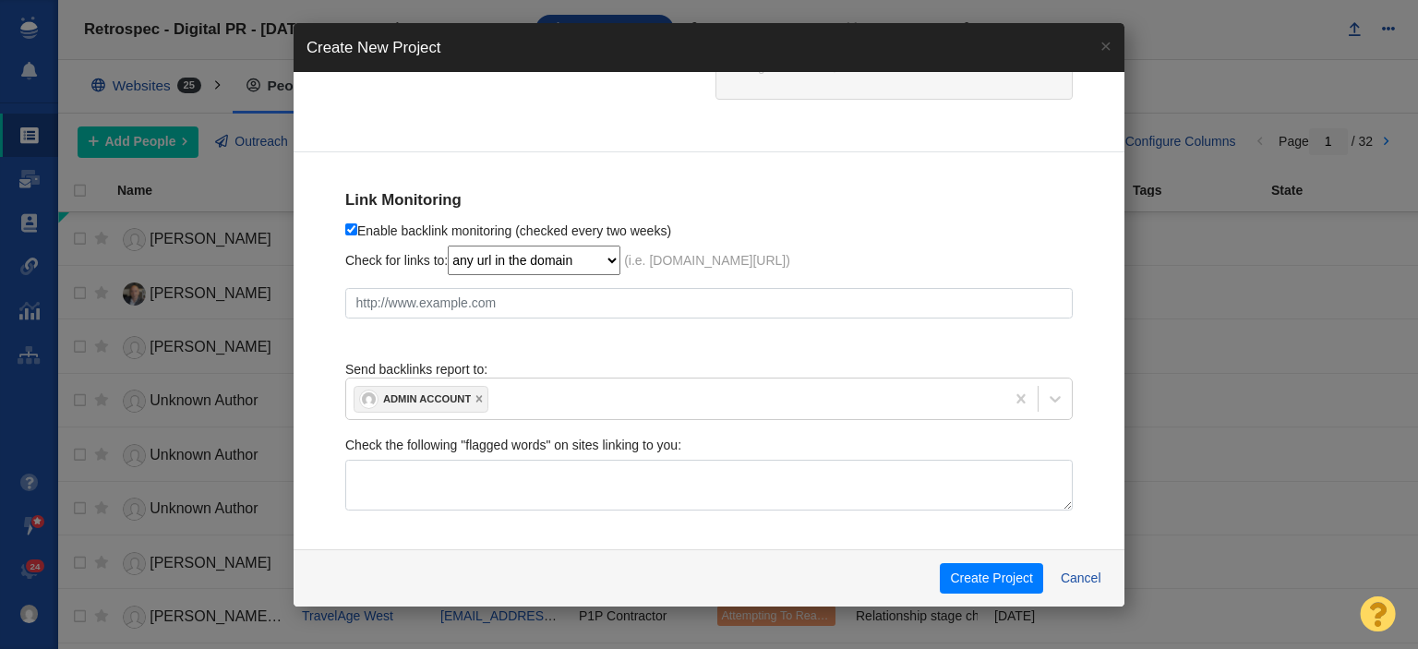
click at [326, 280] on div "Link Monitoring Enable backlink monitoring (checked every two weeks) Check for …" at bounding box center [709, 339] width 831 height 375
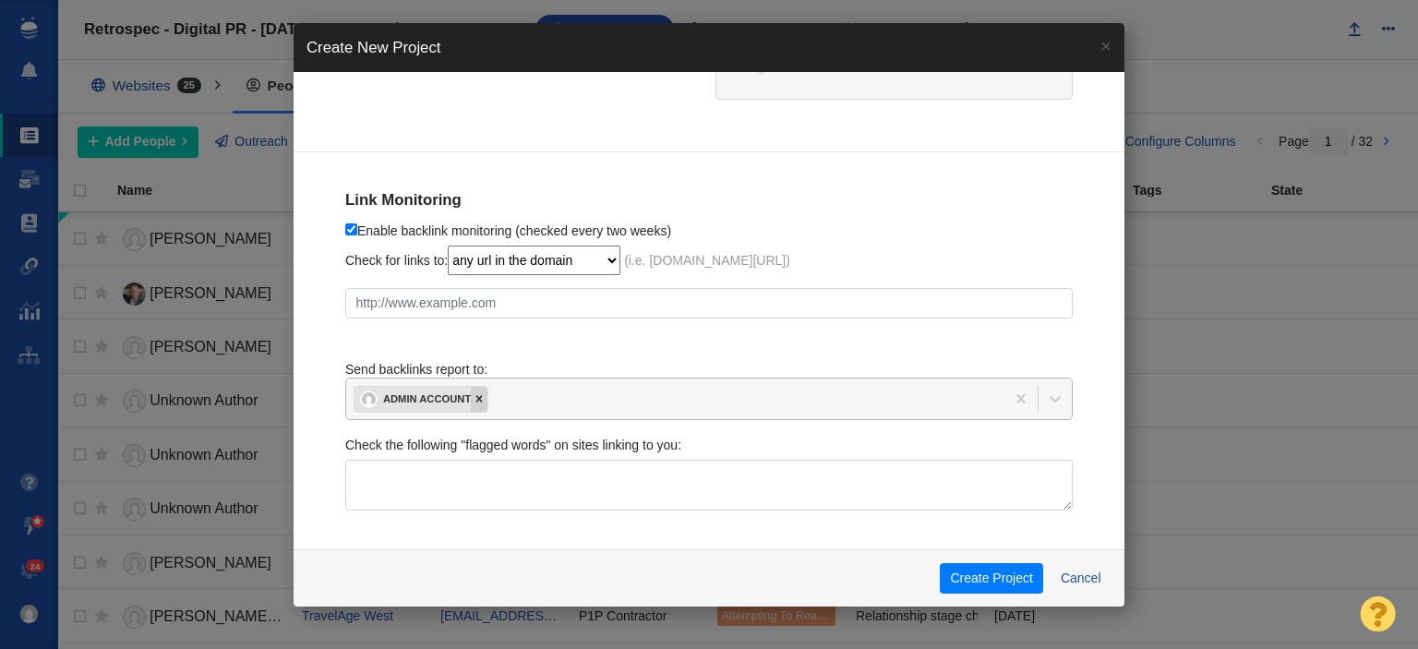
click at [473, 392] on icon at bounding box center [479, 398] width 13 height 13
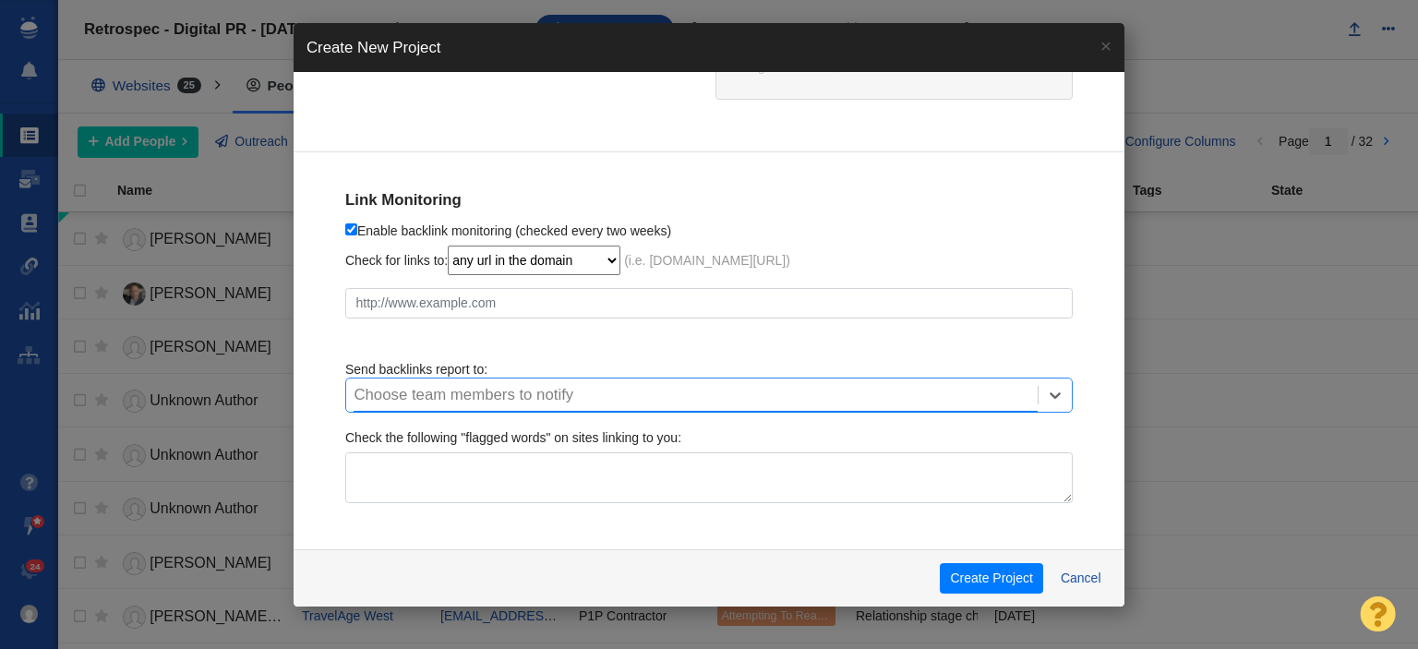
scroll to position [1018, 0]
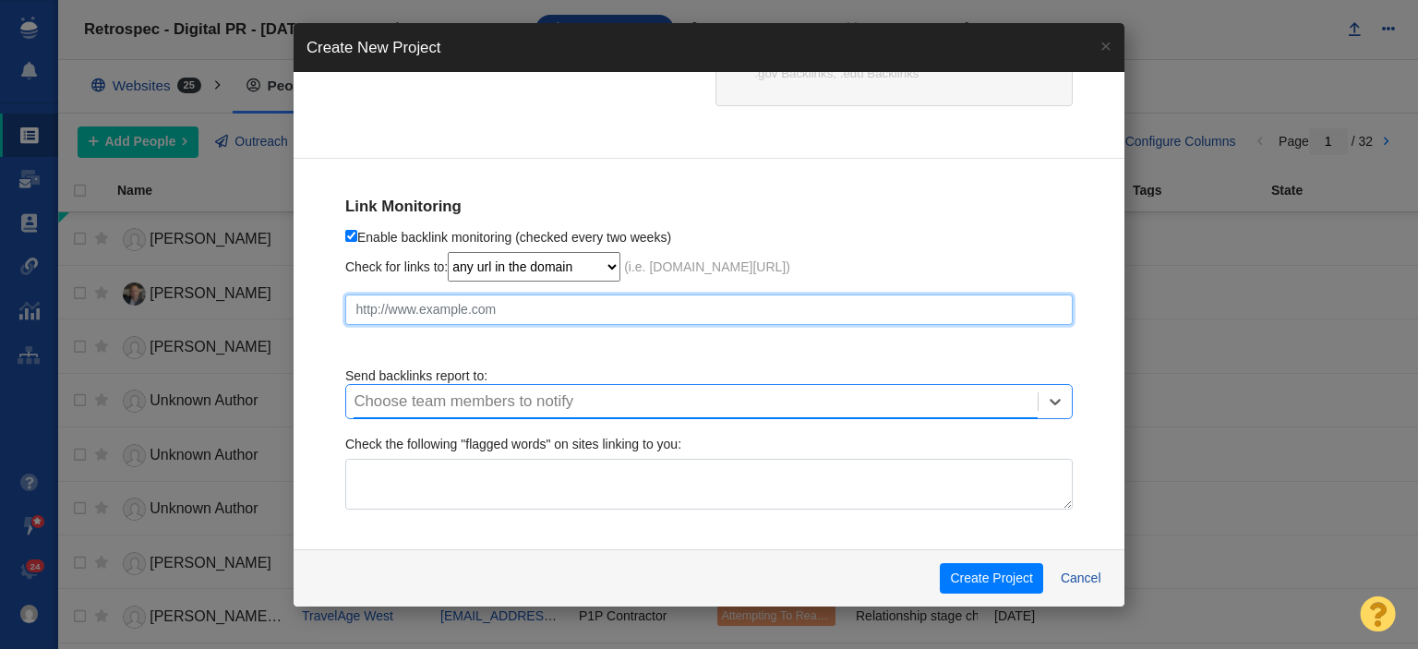
click at [450, 294] on input "text" at bounding box center [708, 309] width 727 height 31
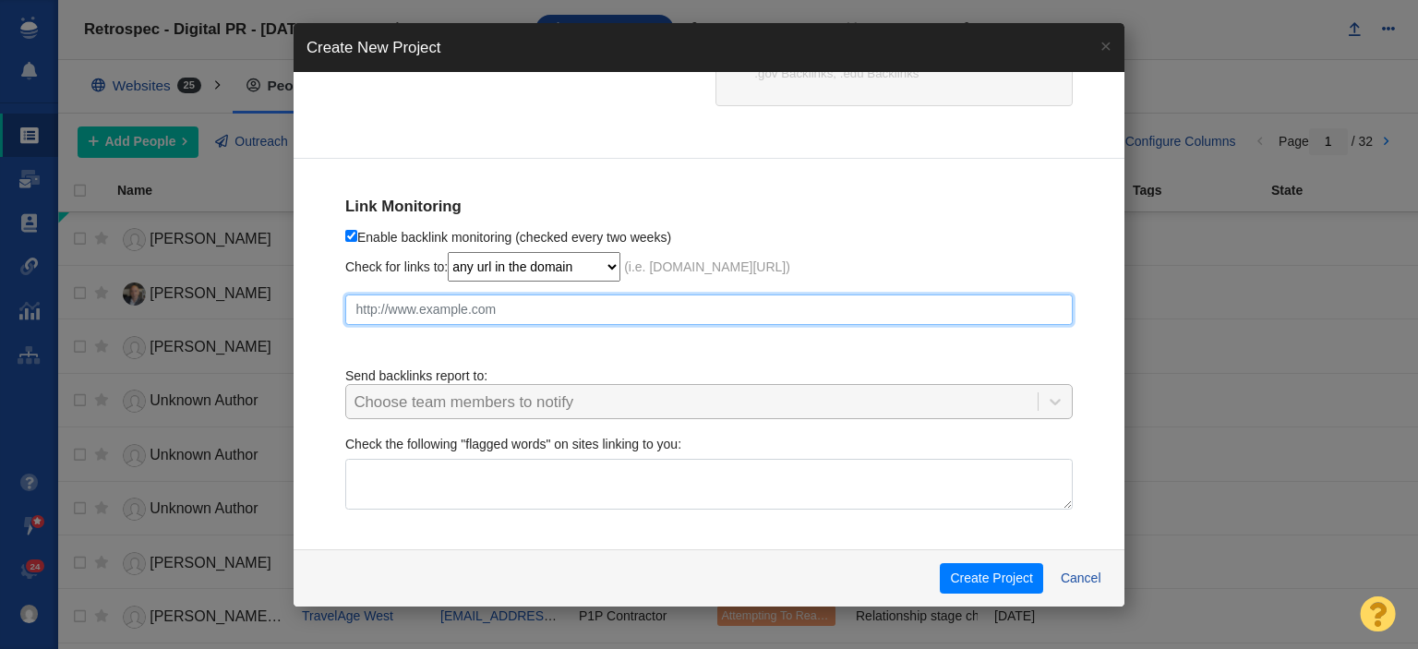
paste input "[URL][DOMAIN_NAME]"
checkbox input "true"
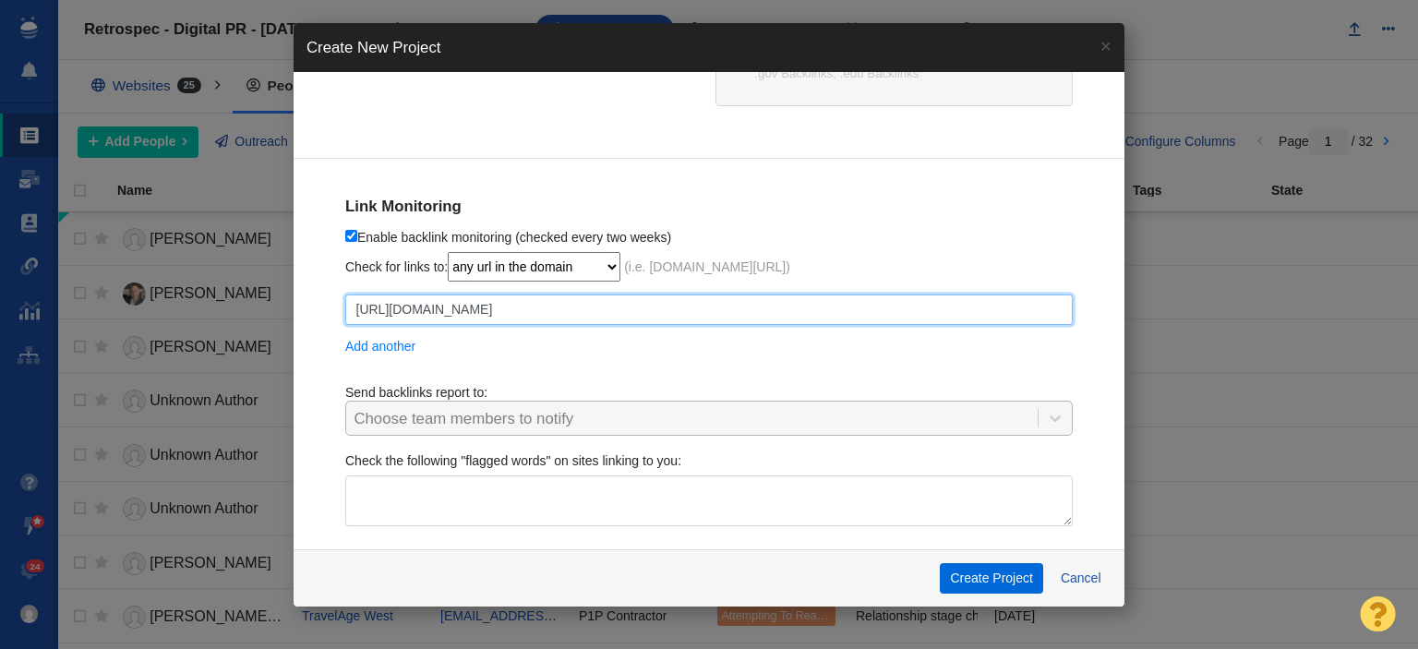
type input "[URL][DOMAIN_NAME]"
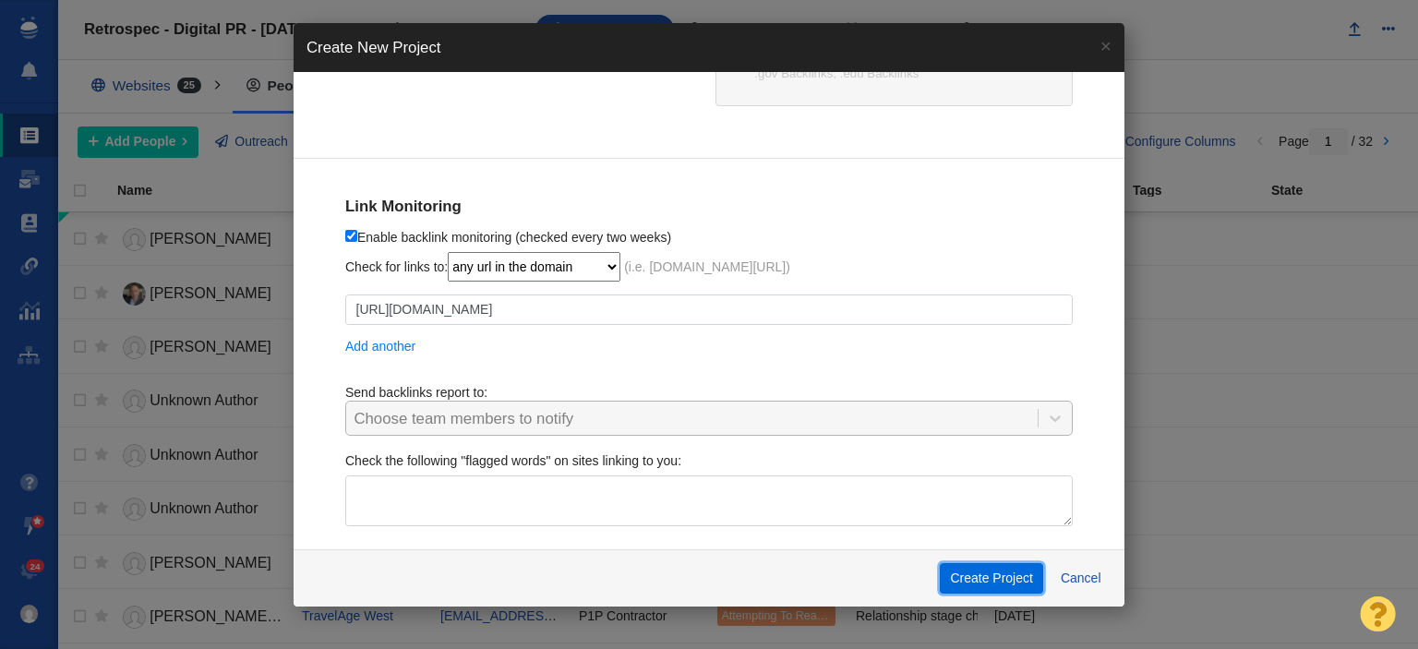
click at [995, 579] on button "Create Project" at bounding box center [991, 578] width 103 height 31
checkbox input "true"
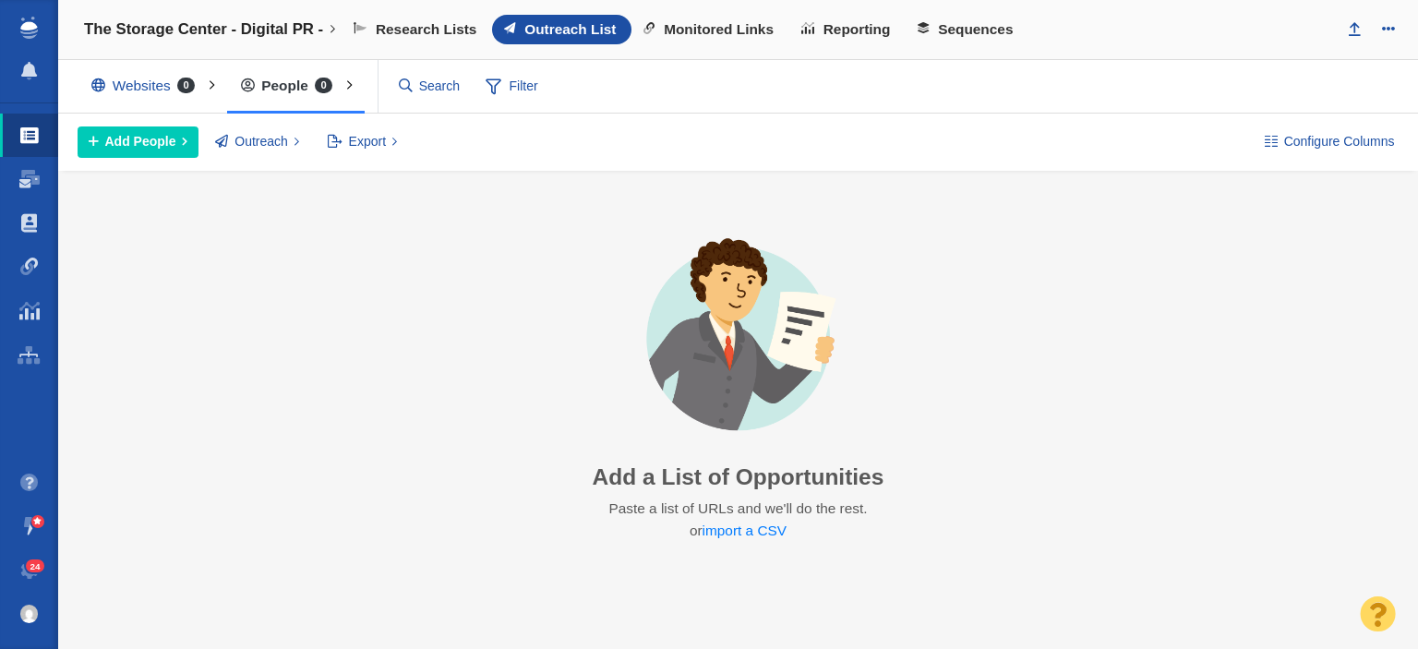
click at [179, 296] on div "Set Up the BuzzMarker Research and add contacts directly from your browser. Add…" at bounding box center [738, 389] width 1360 height 437
